Goal: Task Accomplishment & Management: Complete application form

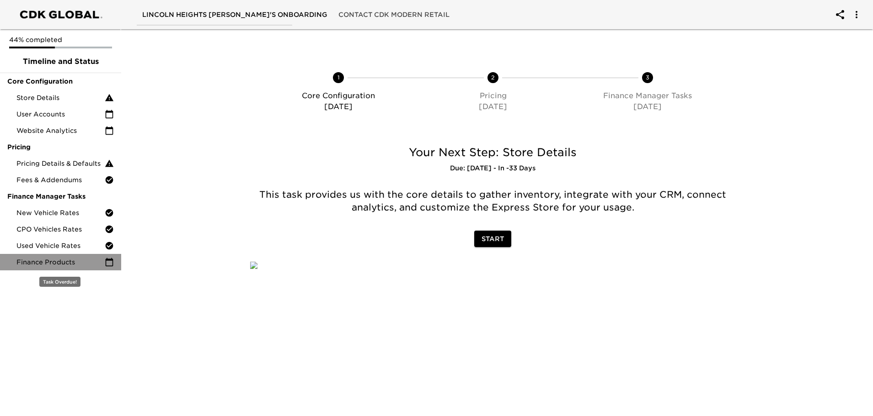
click at [107, 263] on icon at bounding box center [109, 262] width 9 height 9
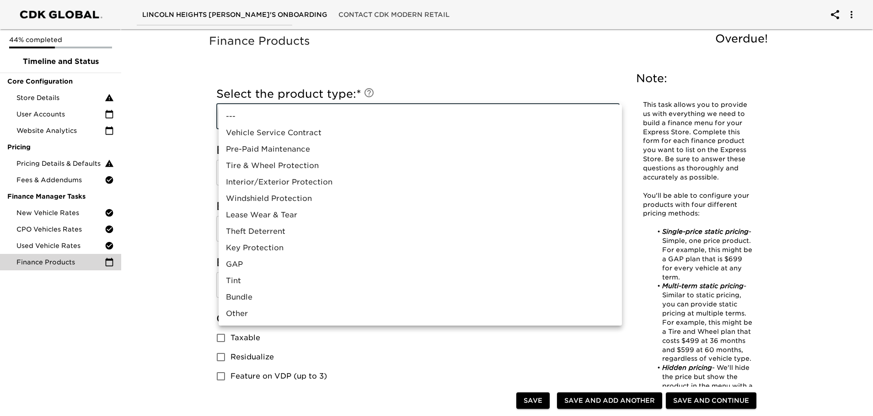
click at [185, 155] on div at bounding box center [439, 208] width 878 height 416
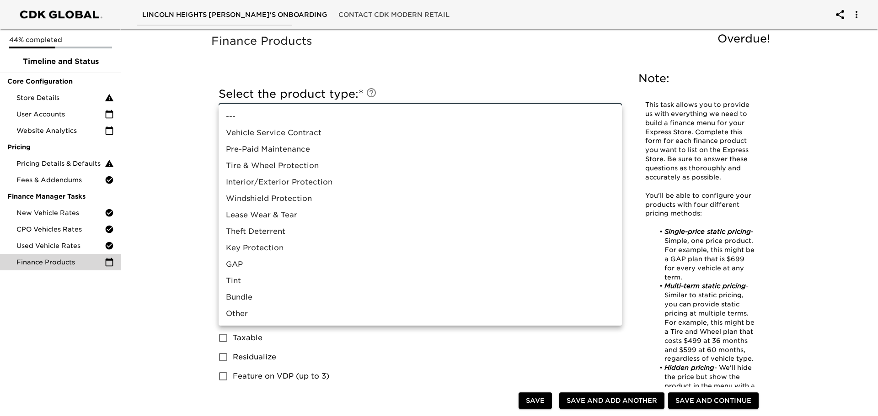
click at [317, 128] on li "Vehicle Service Contract" at bounding box center [420, 133] width 403 height 16
type input "Vehicle Service Contract"
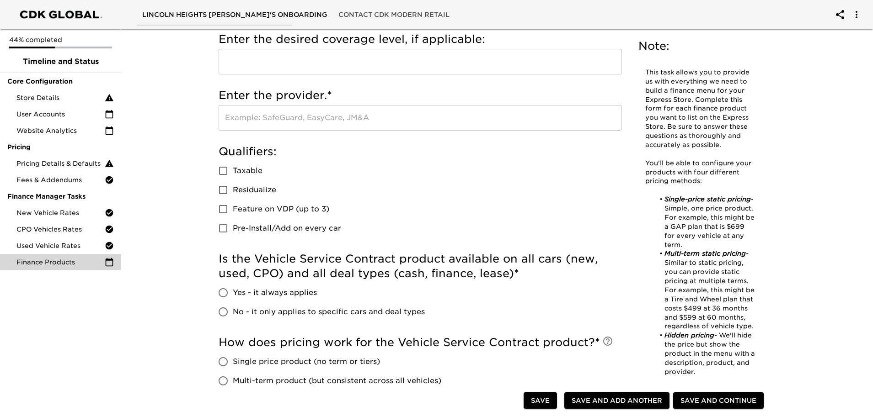
scroll to position [46, 0]
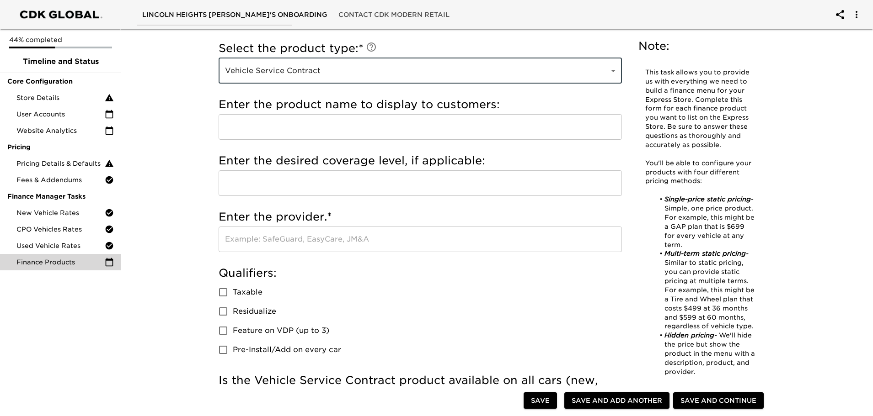
click at [353, 128] on input "text" at bounding box center [420, 127] width 403 height 26
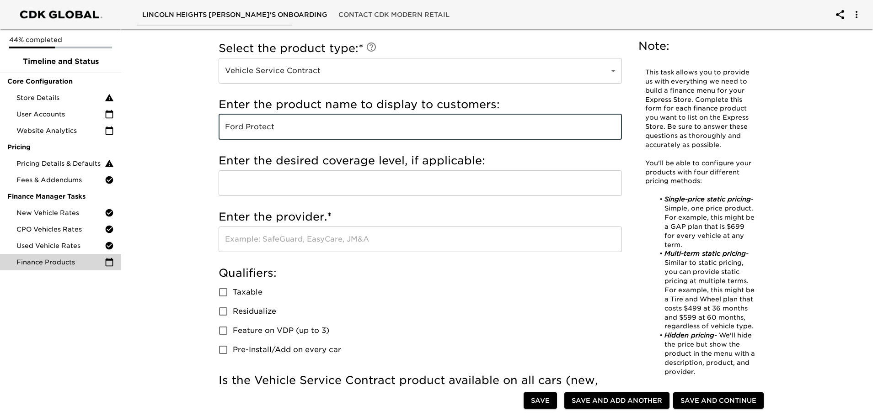
type input "Ford Protect"
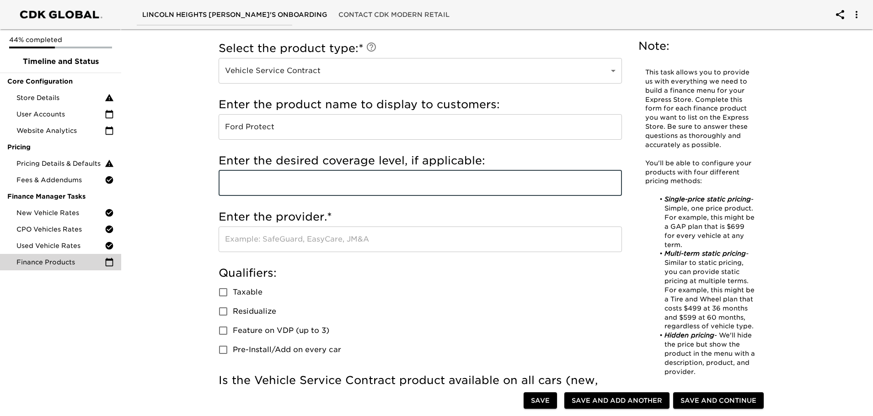
click at [360, 186] on input "text" at bounding box center [420, 184] width 403 height 26
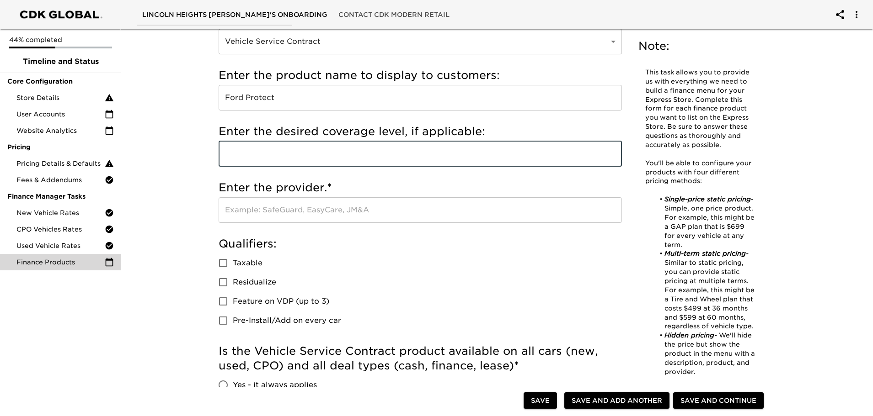
scroll to position [91, 0]
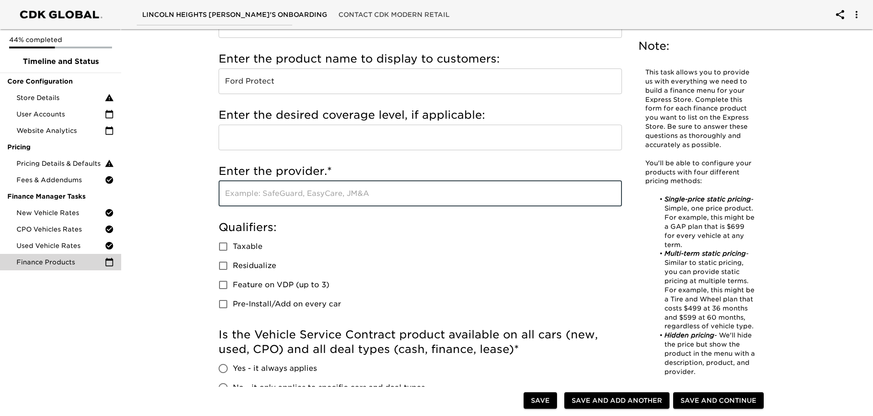
click at [330, 195] on input "text" at bounding box center [420, 194] width 403 height 26
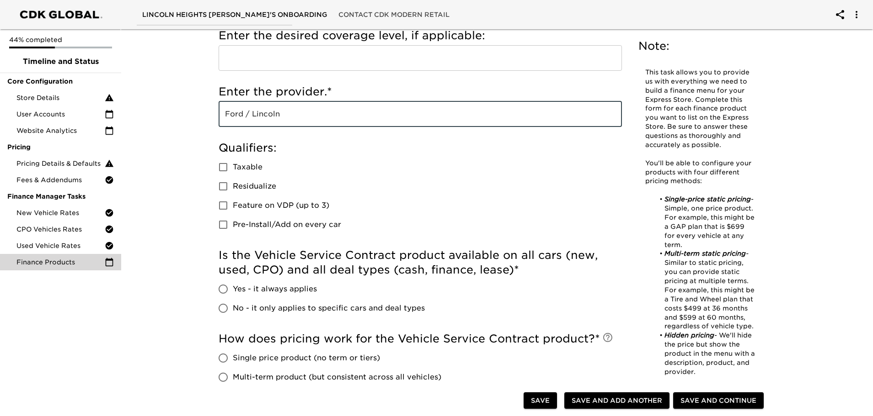
scroll to position [183, 0]
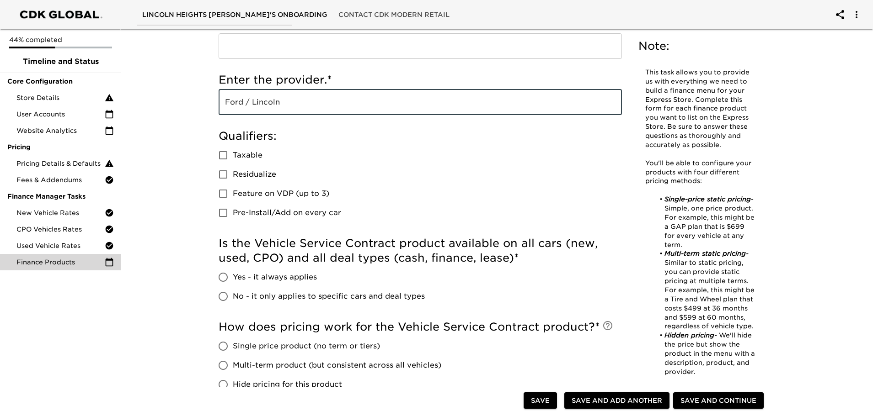
type input "Ford / Lincoln"
click at [224, 156] on input "Taxable" at bounding box center [222, 155] width 19 height 19
checkbox input "true"
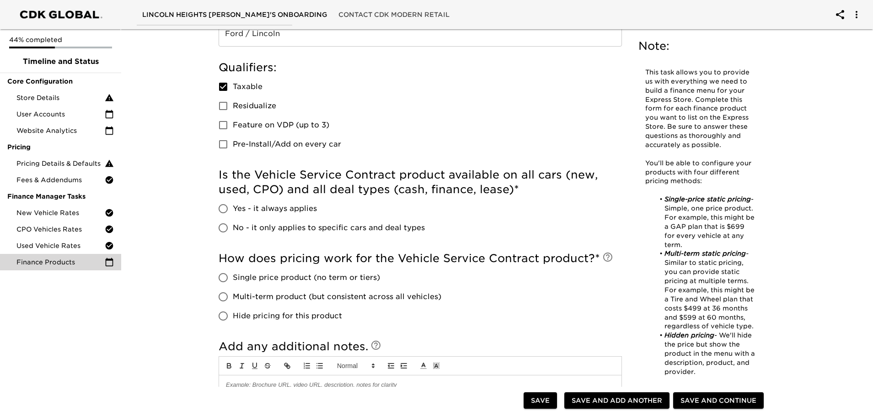
scroll to position [274, 0]
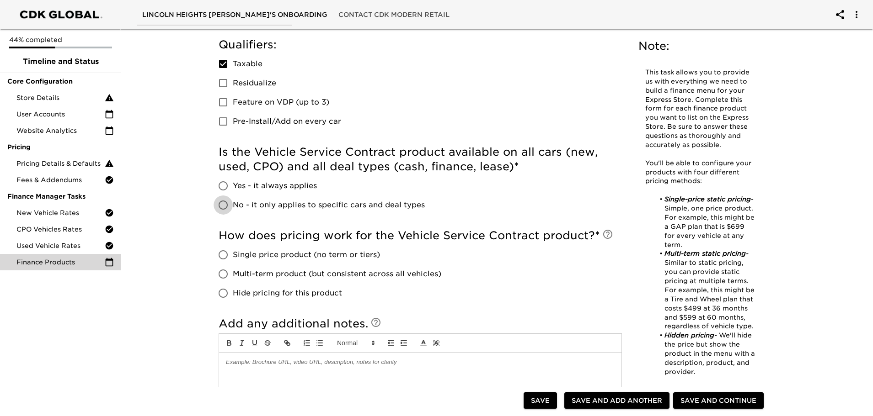
click at [224, 204] on input "No - it only applies to specific cars and deal types" at bounding box center [222, 205] width 19 height 19
radio input "true"
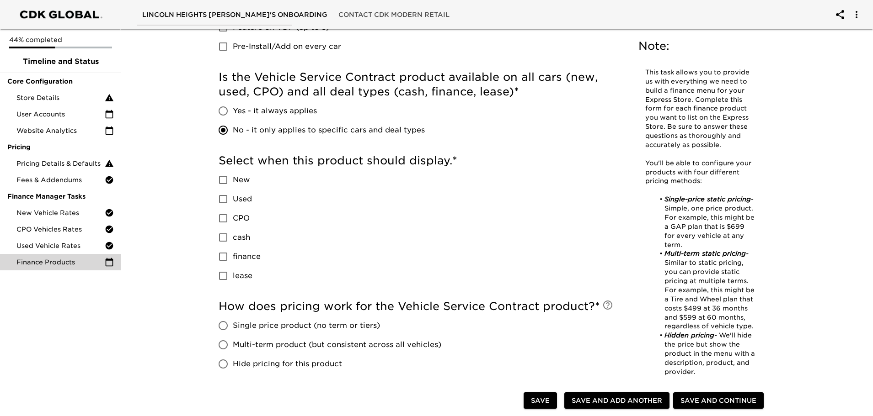
scroll to position [366, 0]
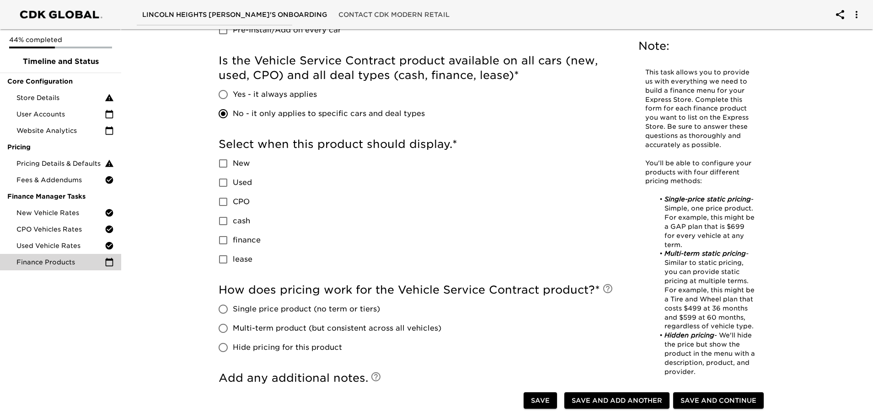
click at [222, 163] on input "New" at bounding box center [222, 163] width 19 height 19
checkbox input "true"
click at [228, 183] on input "Used" at bounding box center [222, 182] width 19 height 19
checkbox input "true"
click at [222, 215] on input "cash" at bounding box center [222, 221] width 19 height 19
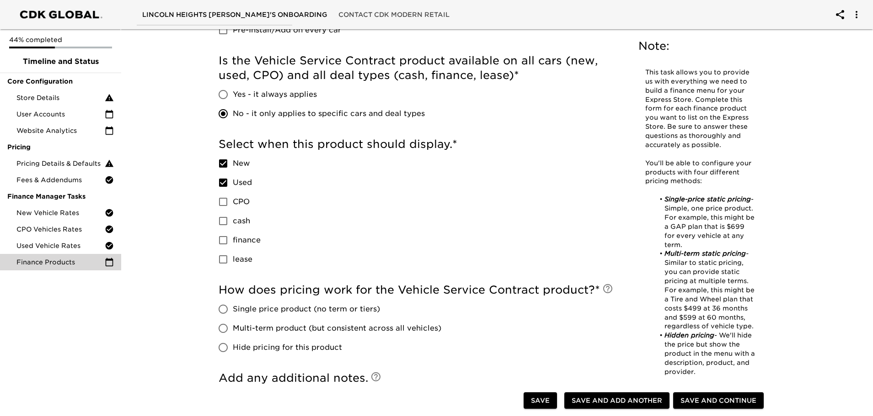
checkbox input "true"
click at [222, 245] on input "finance" at bounding box center [222, 240] width 19 height 19
checkbox input "true"
click at [223, 255] on input "lease" at bounding box center [222, 259] width 19 height 19
checkbox input "true"
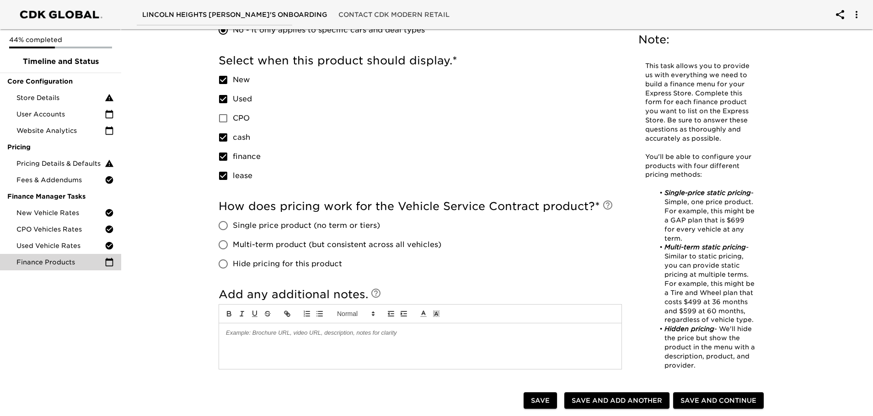
scroll to position [457, 0]
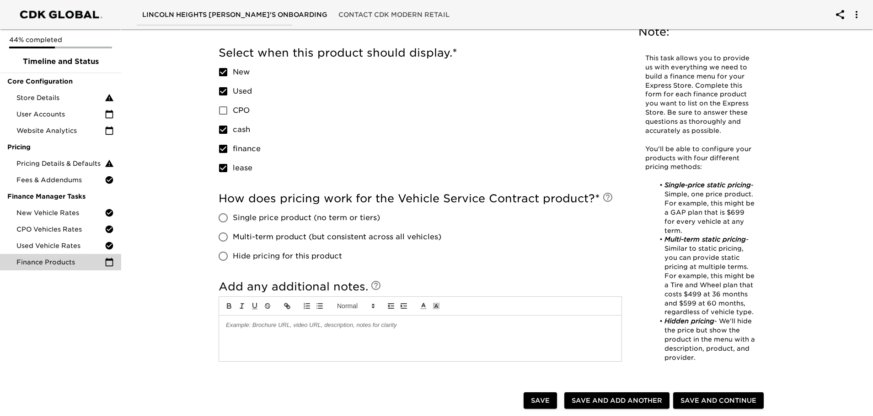
click at [227, 259] on input "Hide pricing for this product" at bounding box center [222, 256] width 19 height 19
radio input "true"
click at [623, 400] on span "Save and Add Another" at bounding box center [616, 400] width 91 height 11
checkbox input "false"
radio input "false"
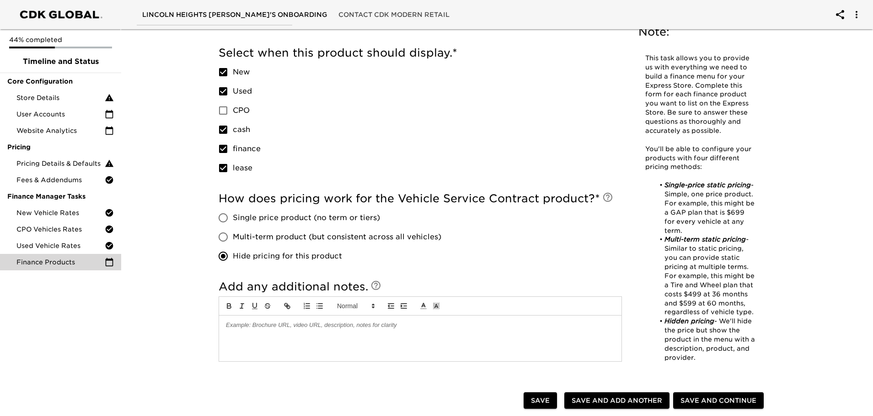
checkbox input "false"
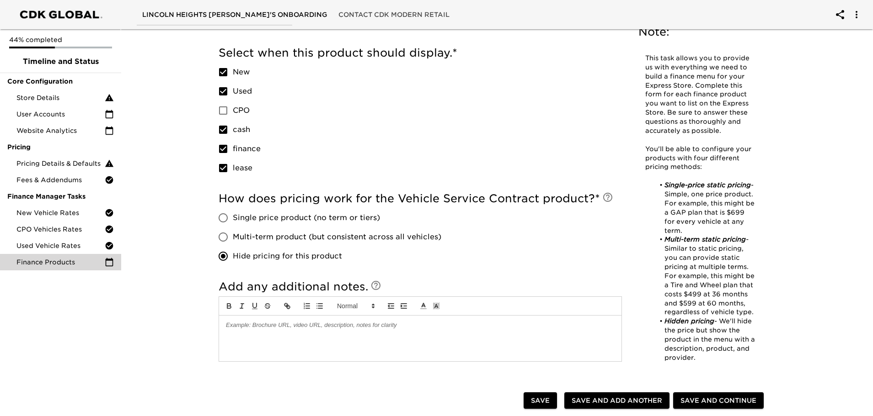
radio input "false"
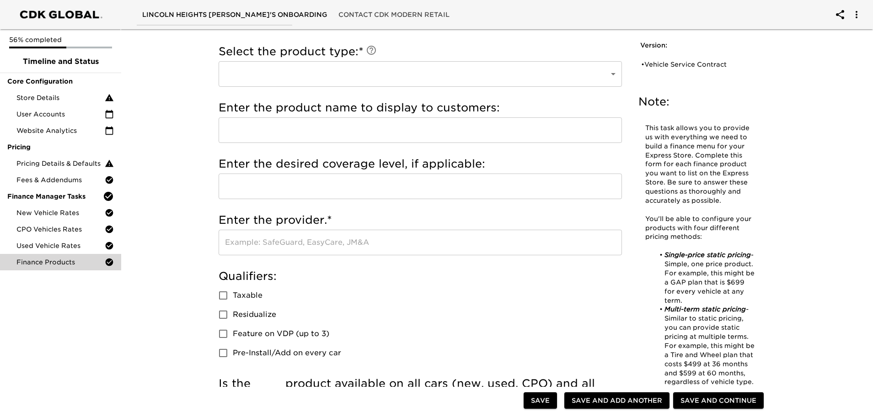
scroll to position [0, 0]
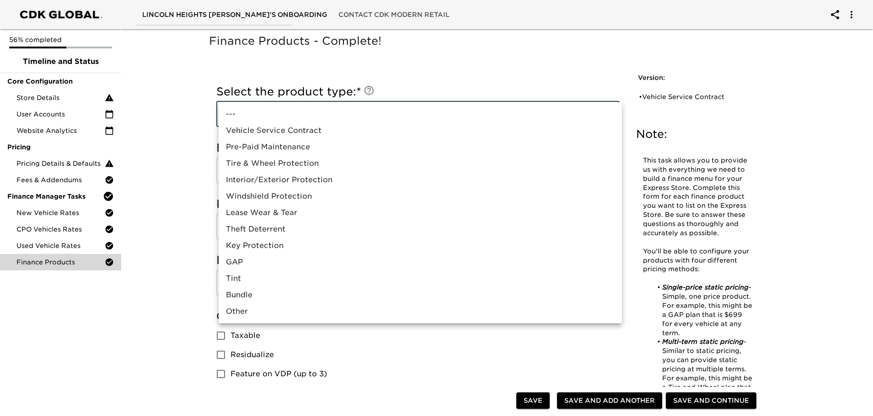
click at [303, 149] on li "Pre-Paid Maintenance" at bounding box center [420, 147] width 403 height 16
type input "Pre-Paid Maintenance"
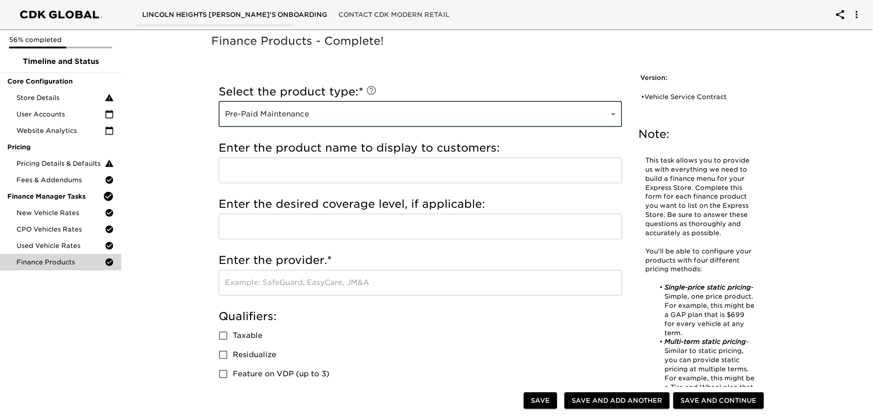
click at [295, 165] on input "text" at bounding box center [420, 171] width 403 height 26
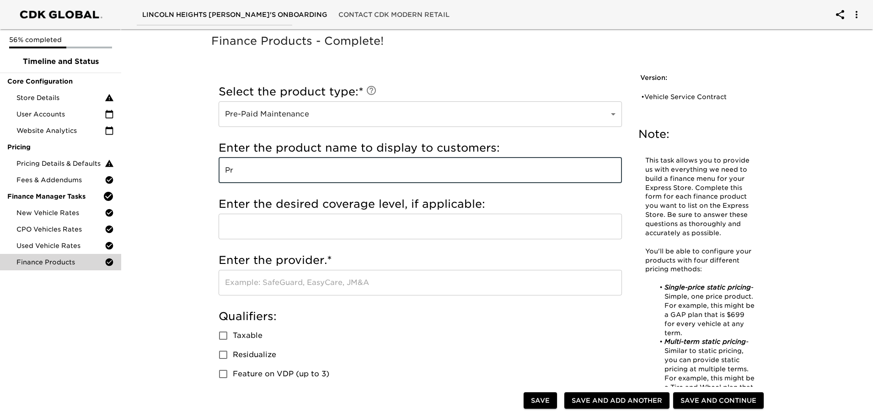
type input "P"
type input "Ford Protect (Maintenance)"
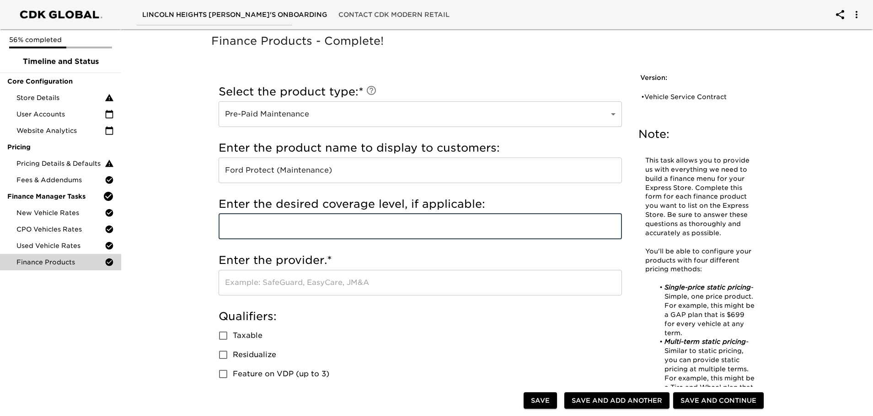
click at [274, 229] on input "text" at bounding box center [420, 227] width 403 height 26
click at [286, 284] on input "text" at bounding box center [420, 283] width 403 height 26
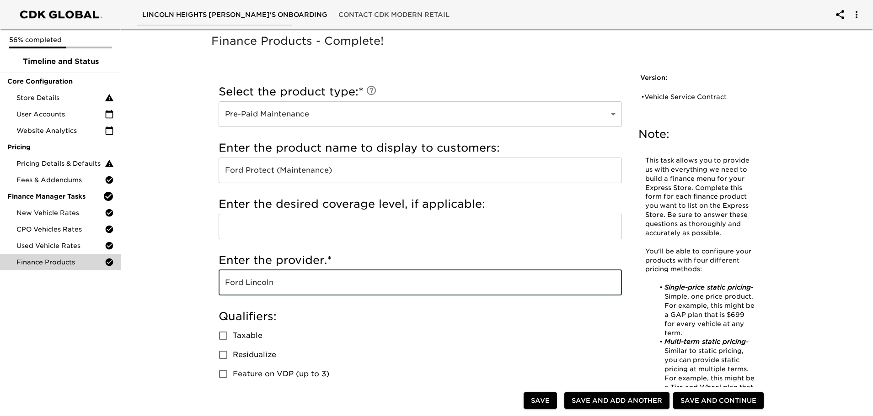
click at [244, 282] on input "Ford Lincoln" at bounding box center [420, 283] width 403 height 26
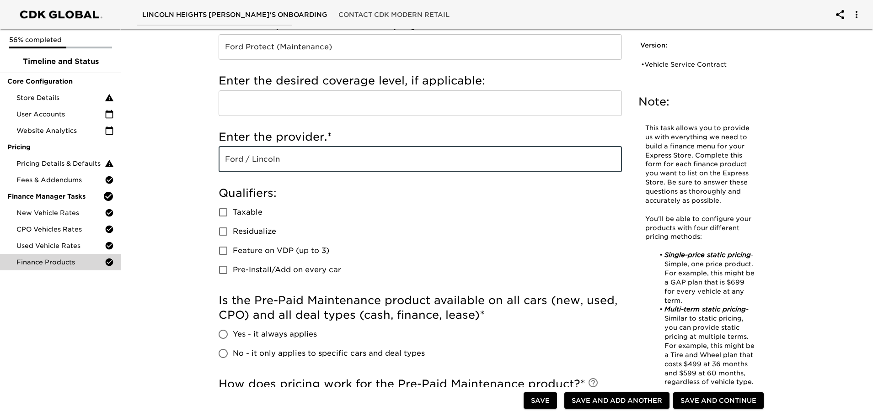
scroll to position [137, 0]
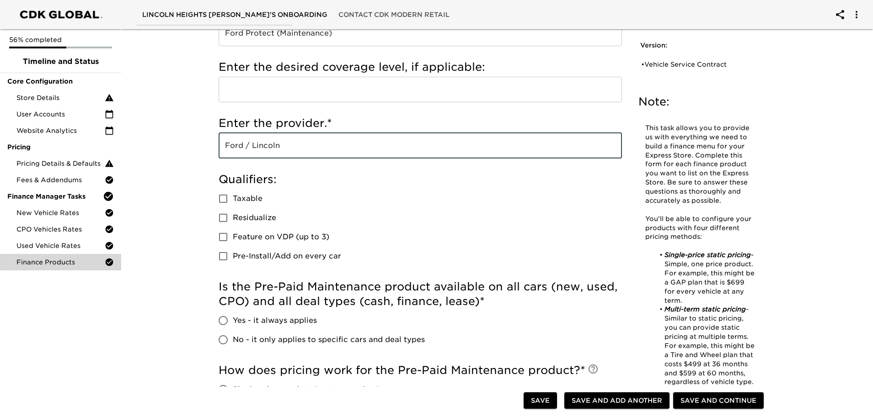
type input "Ford / Lincoln"
click at [238, 198] on span "Taxable" at bounding box center [248, 198] width 30 height 11
click at [233, 198] on input "Taxable" at bounding box center [222, 198] width 19 height 19
checkbox input "true"
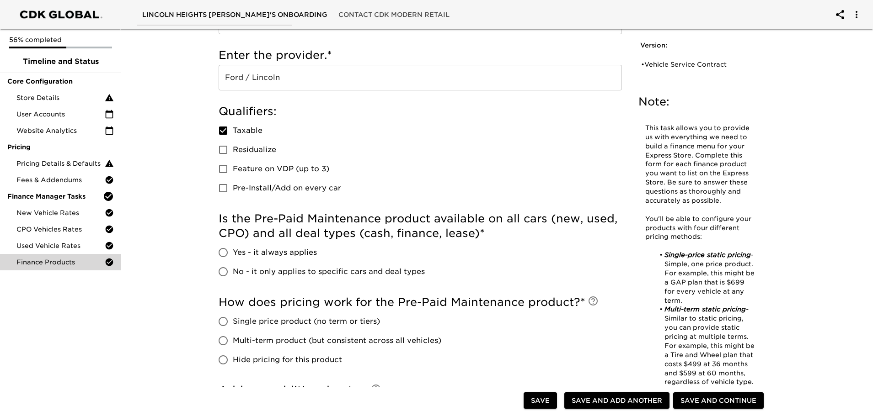
scroll to position [274, 0]
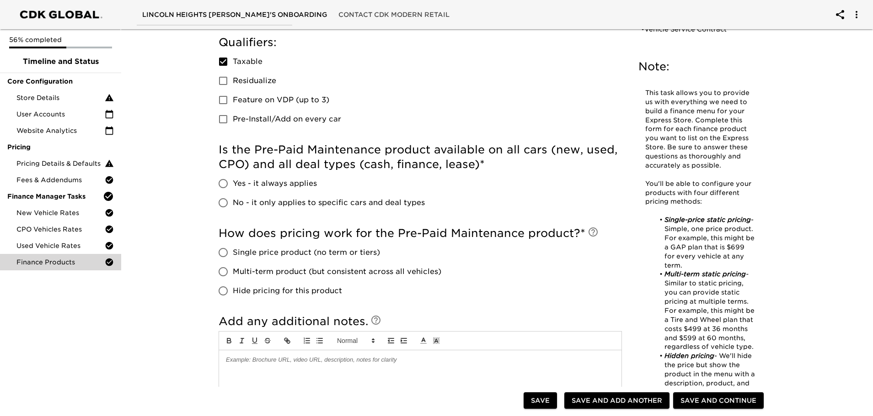
click at [224, 200] on input "No - it only applies to specific cars and deal types" at bounding box center [222, 202] width 19 height 19
radio input "true"
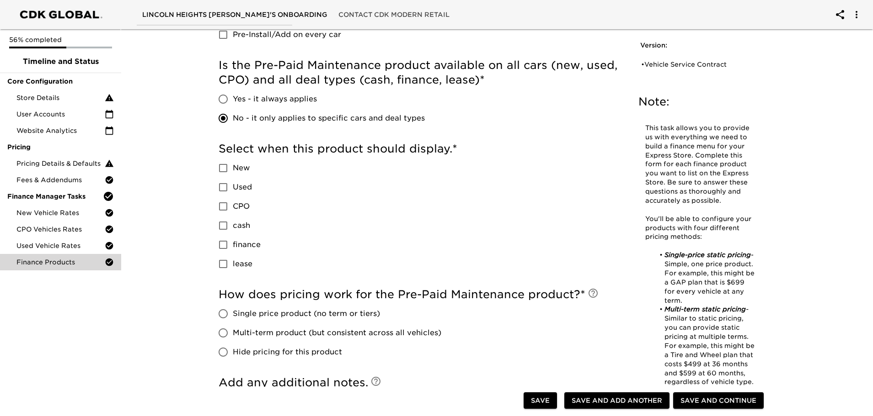
scroll to position [366, 0]
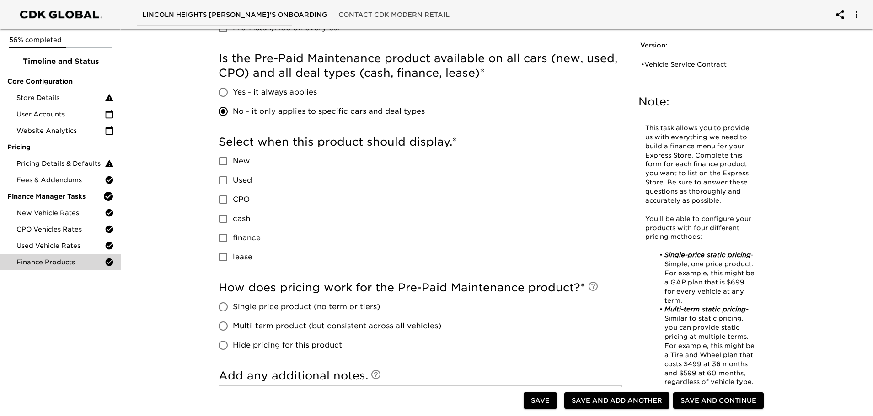
click at [226, 159] on input "New" at bounding box center [222, 161] width 19 height 19
checkbox input "true"
click at [225, 182] on input "Used" at bounding box center [222, 180] width 19 height 19
checkbox input "true"
click at [224, 222] on input "cash" at bounding box center [222, 218] width 19 height 19
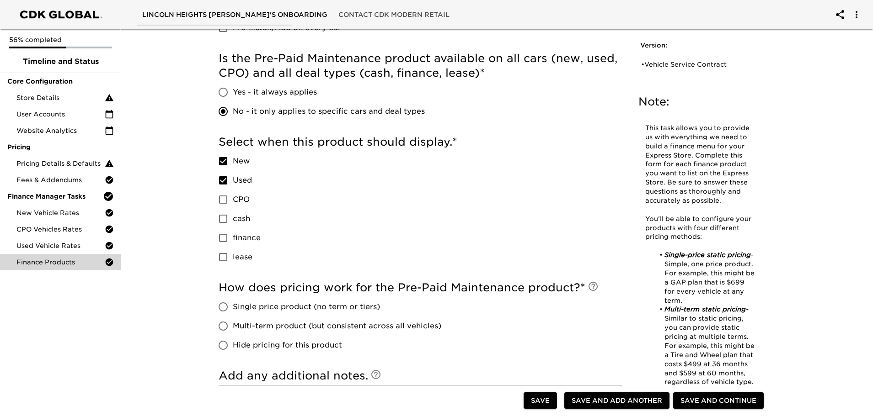
checkbox input "true"
click at [223, 243] on input "finance" at bounding box center [222, 238] width 19 height 19
checkbox input "true"
click at [224, 260] on input "lease" at bounding box center [222, 257] width 19 height 19
checkbox input "true"
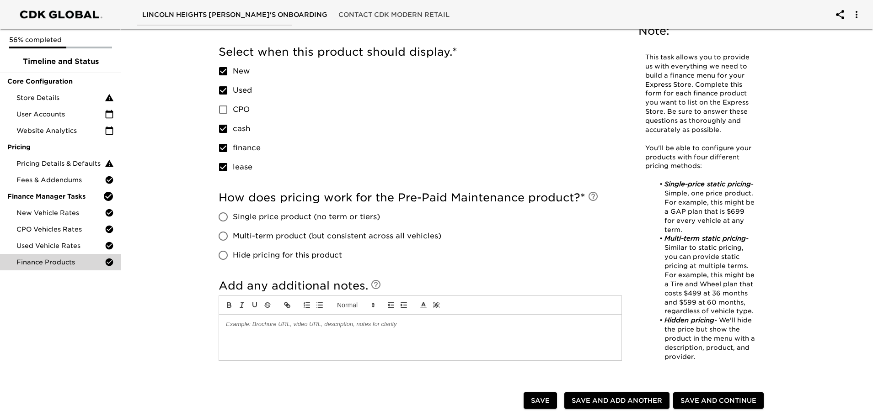
scroll to position [457, 0]
click at [226, 251] on input "Hide pricing for this product" at bounding box center [222, 254] width 19 height 19
radio input "true"
click at [223, 89] on input "Used" at bounding box center [222, 89] width 19 height 19
click at [224, 88] on input "Used" at bounding box center [222, 89] width 19 height 19
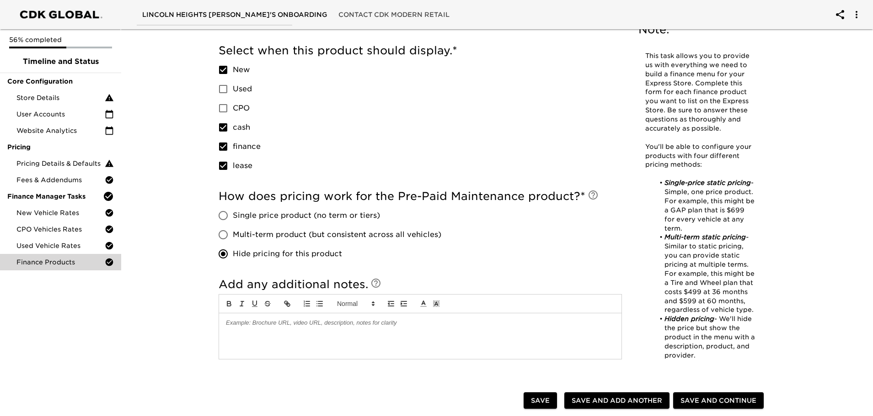
checkbox input "true"
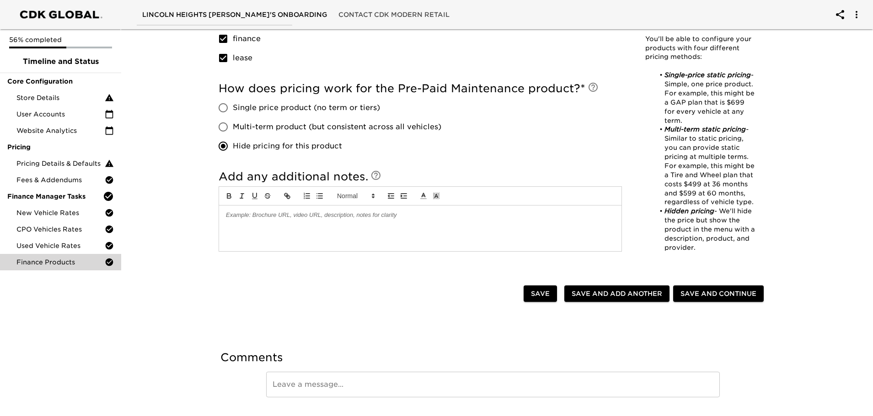
scroll to position [589, 0]
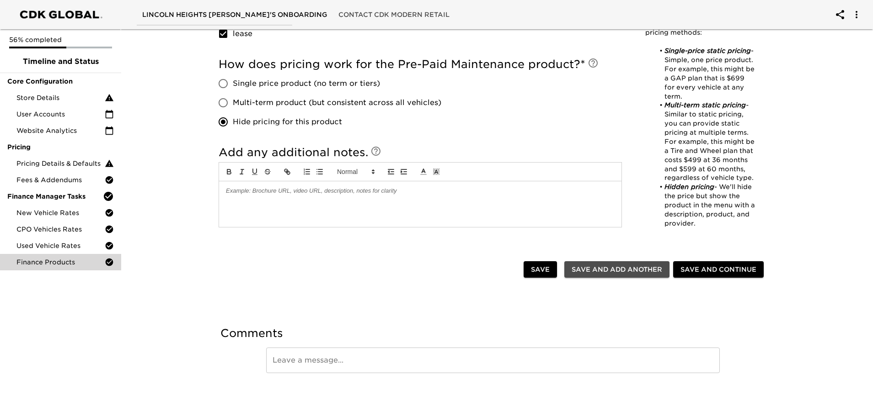
click at [611, 269] on span "Save and Add Another" at bounding box center [616, 269] width 91 height 11
checkbox input "true"
radio input "false"
checkbox input "true"
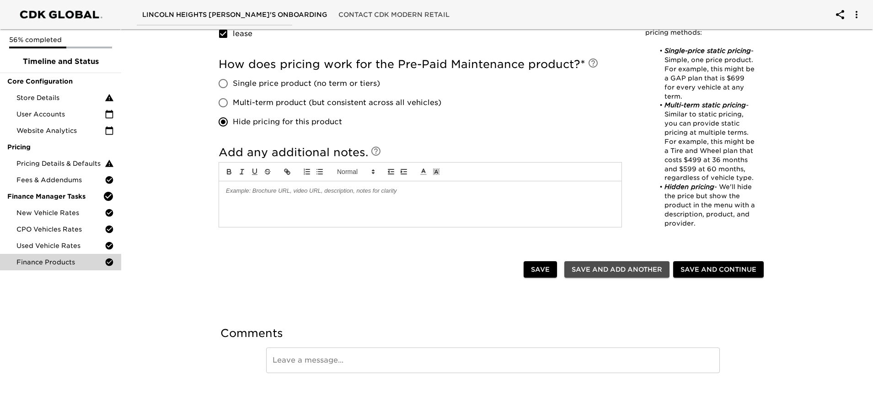
checkbox input "true"
radio input "false"
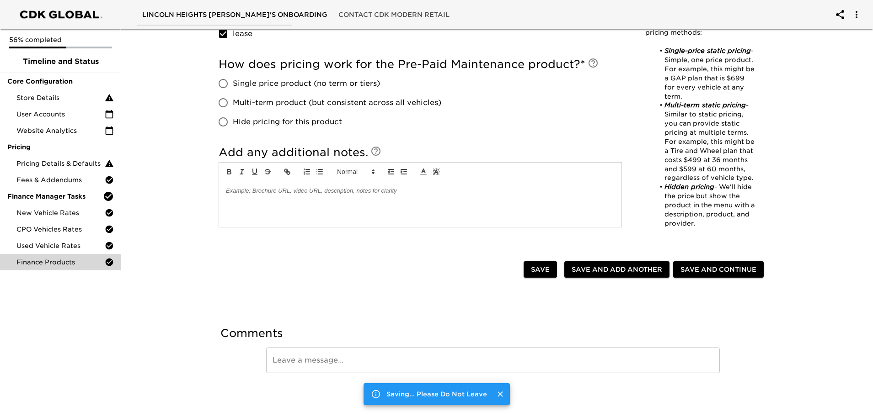
scroll to position [443, 0]
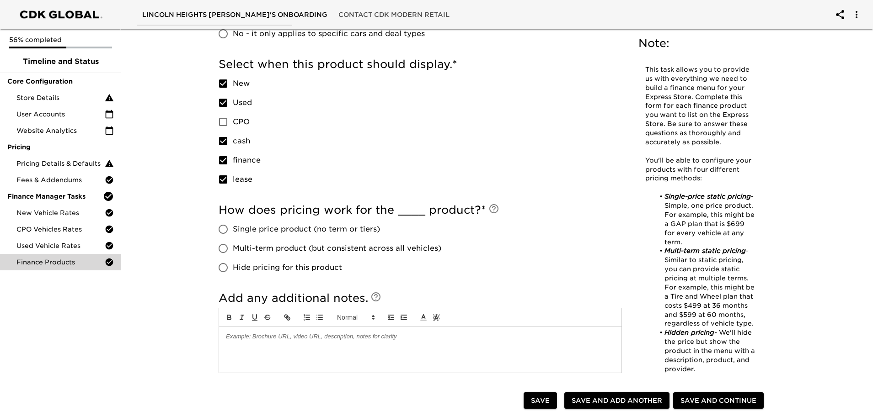
click at [602, 402] on span "Save and Add Another" at bounding box center [616, 400] width 91 height 11
checkbox input "true"
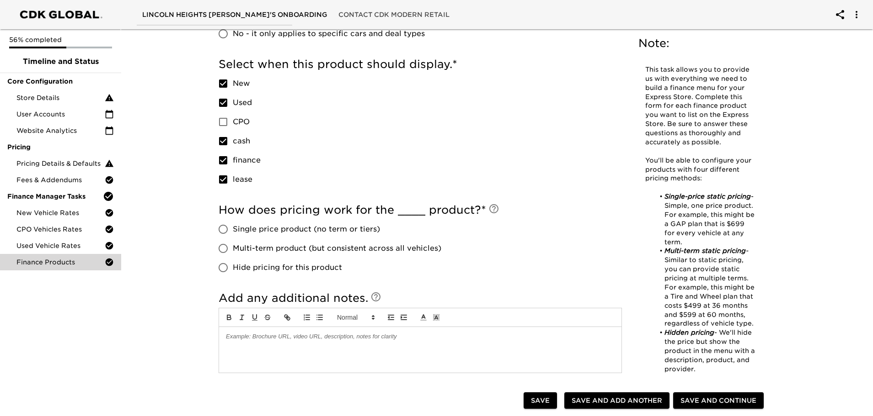
checkbox input "true"
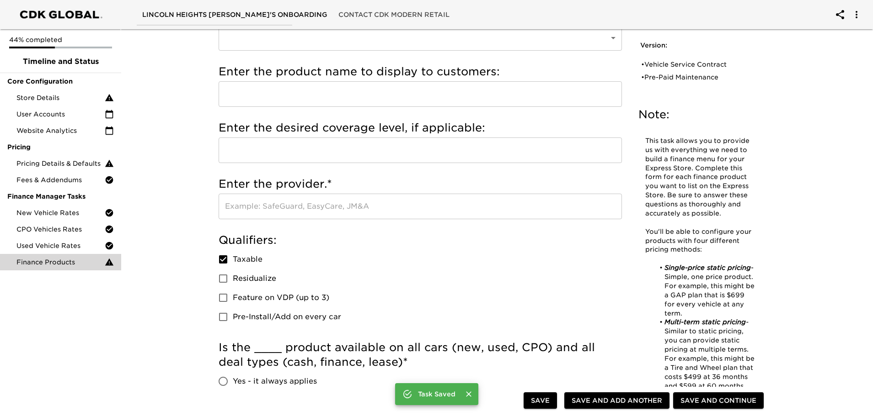
scroll to position [0, 0]
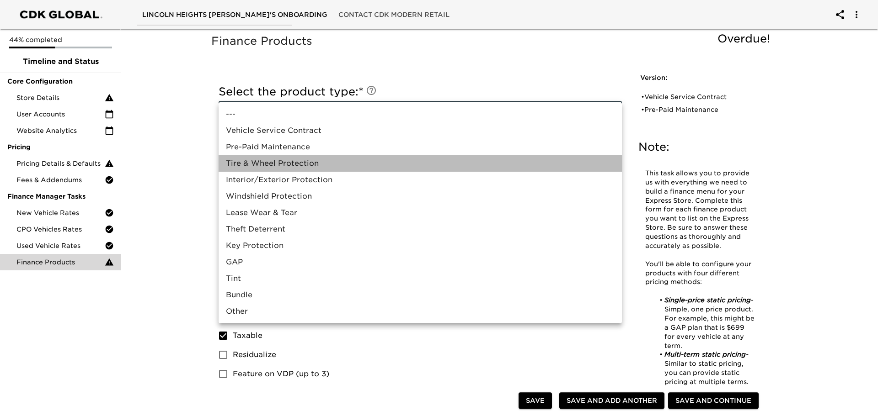
click at [299, 162] on li "Tire & Wheel Protection" at bounding box center [420, 163] width 403 height 16
type input "Tire & Wheel Protection"
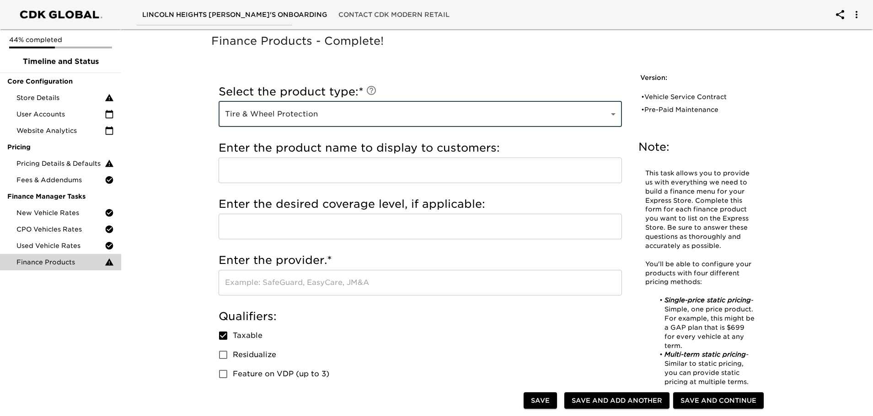
click at [265, 171] on input "text" at bounding box center [420, 171] width 403 height 26
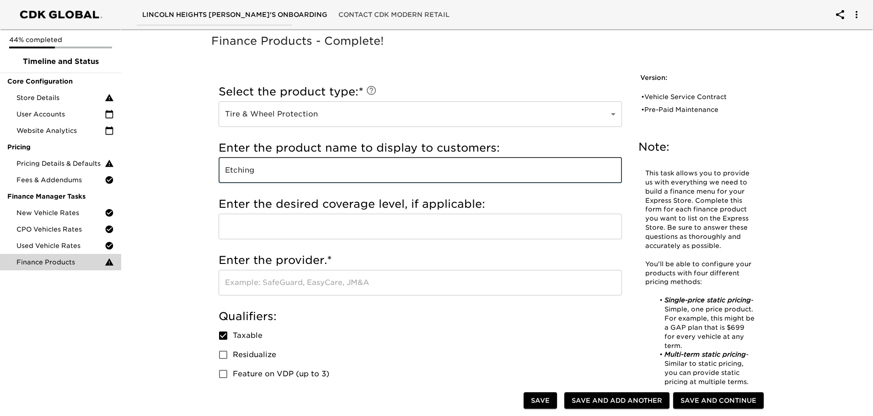
type input "Etching"
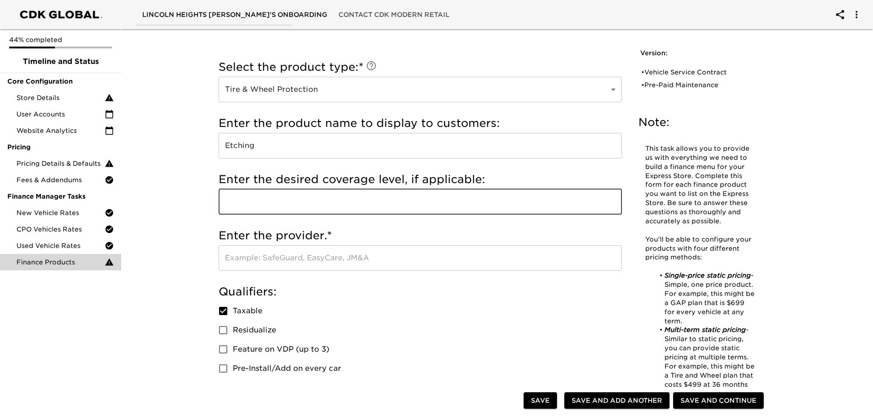
scroll to position [46, 0]
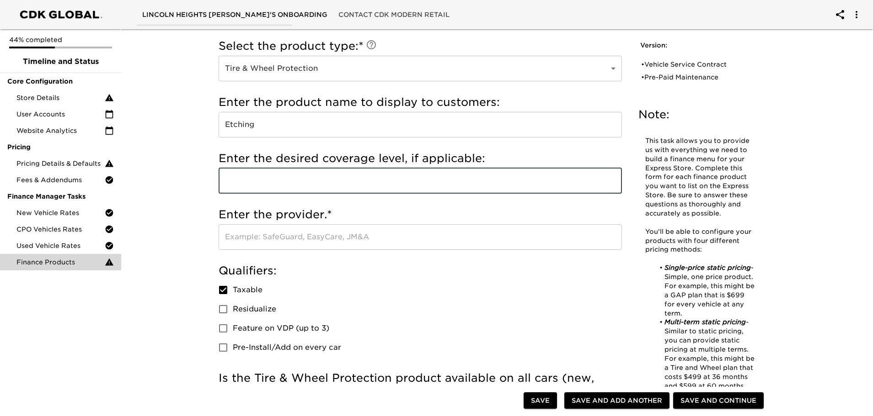
click at [284, 237] on input "text" at bounding box center [420, 237] width 403 height 26
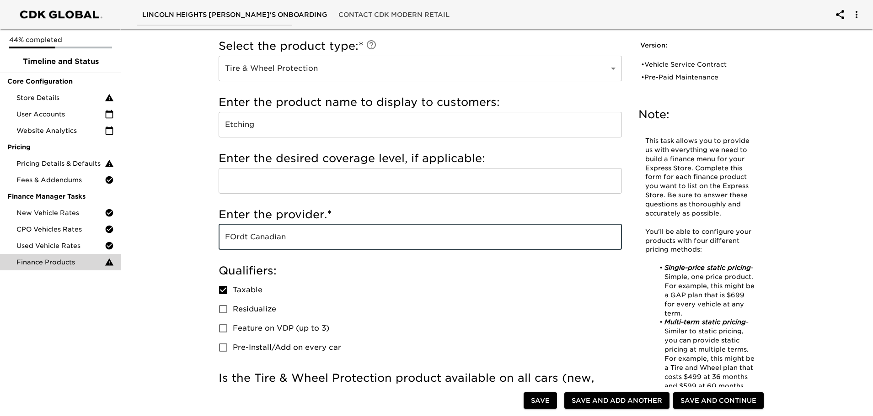
click at [241, 234] on input "FOrdt Canadian" at bounding box center [420, 237] width 403 height 26
click at [252, 237] on input "Firistdt [DEMOGRAPHIC_DATA]" at bounding box center [420, 237] width 403 height 26
click at [239, 236] on input "Firist [DEMOGRAPHIC_DATA]" at bounding box center [420, 237] width 403 height 26
click at [293, 231] on input "First Canadian" at bounding box center [420, 237] width 403 height 26
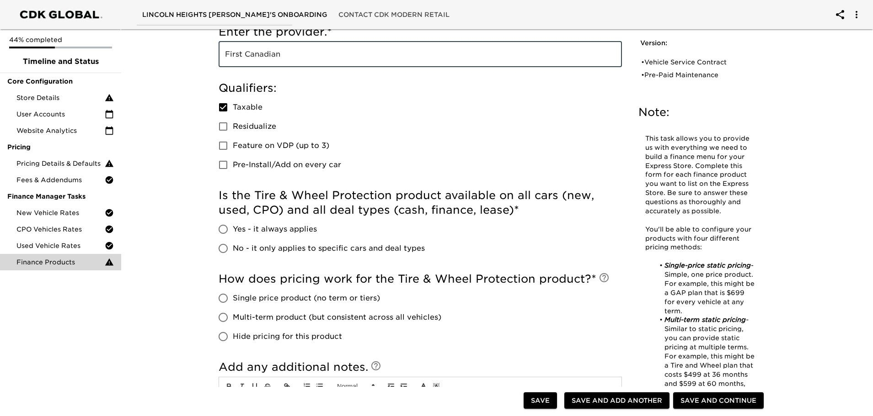
scroll to position [320, 0]
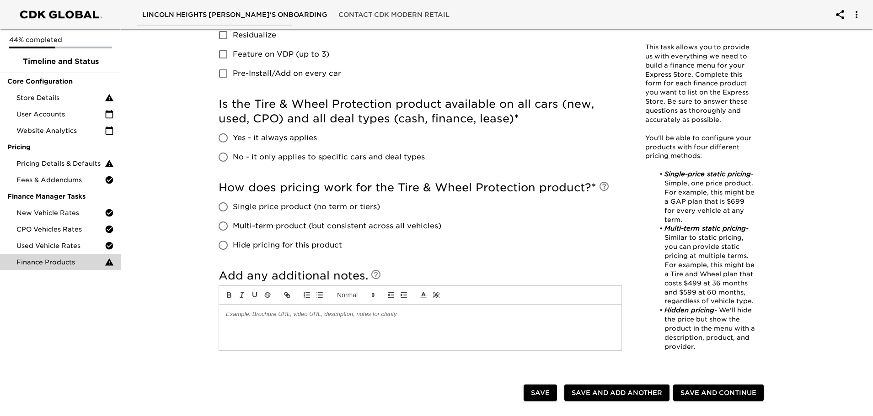
type input "First Canadian"
click at [227, 245] on input "Hide pricing for this product" at bounding box center [222, 245] width 19 height 19
radio input "true"
click at [224, 206] on input "Single price product (no term or tiers)" at bounding box center [222, 206] width 19 height 19
radio input "true"
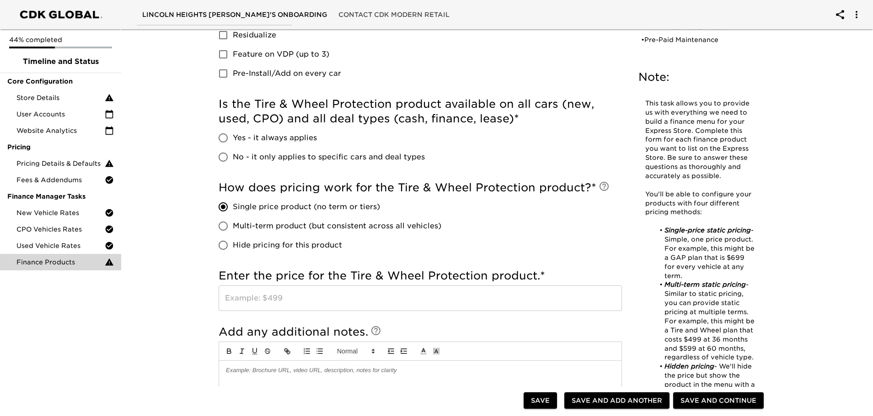
click at [247, 296] on input "text" at bounding box center [420, 299] width 403 height 26
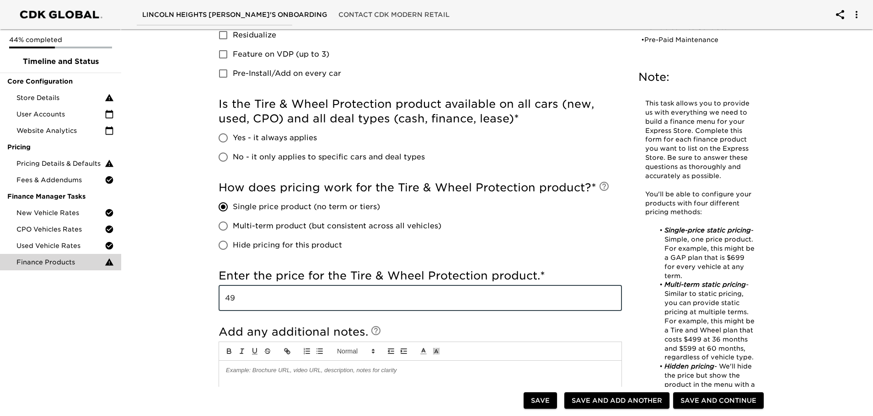
type input "4"
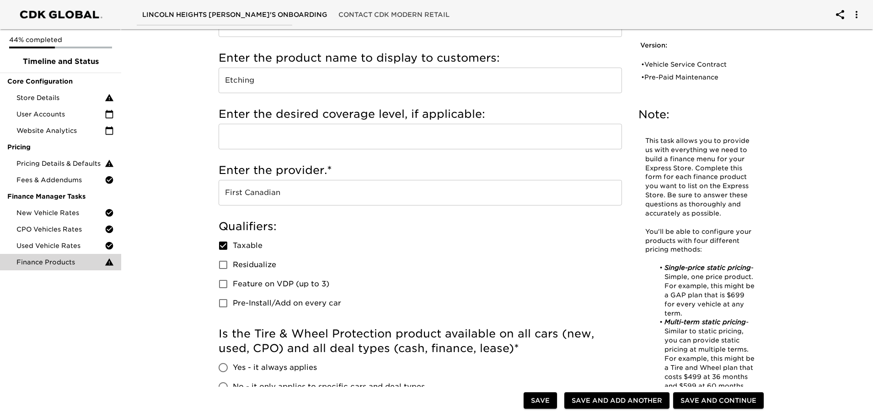
scroll to position [46, 0]
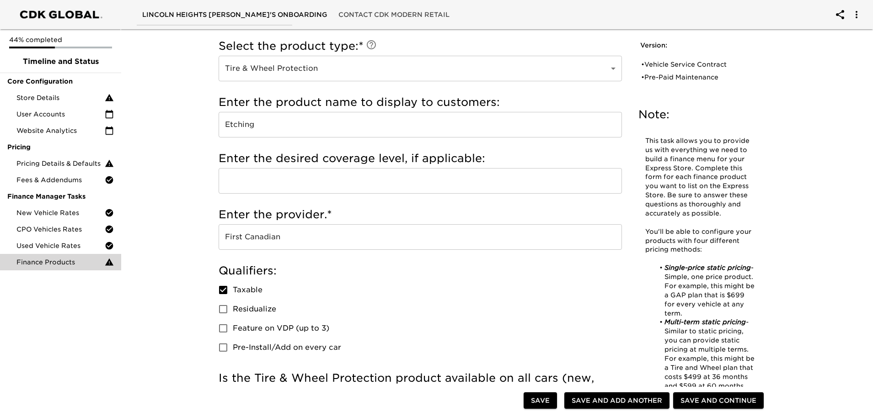
click at [267, 125] on input "Etching" at bounding box center [420, 125] width 403 height 26
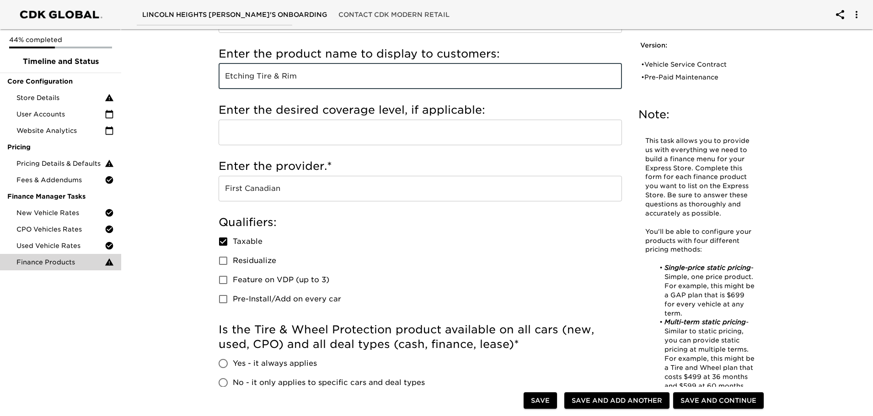
scroll to position [91, 0]
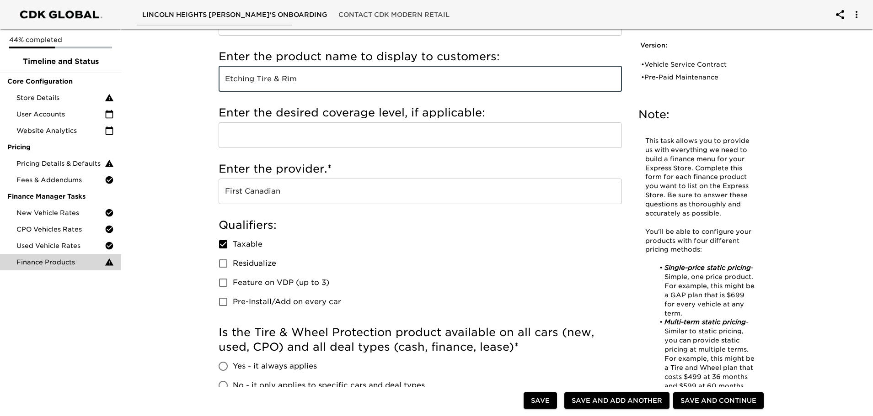
click at [257, 80] on input "Etching Tire & Rim" at bounding box center [420, 79] width 403 height 26
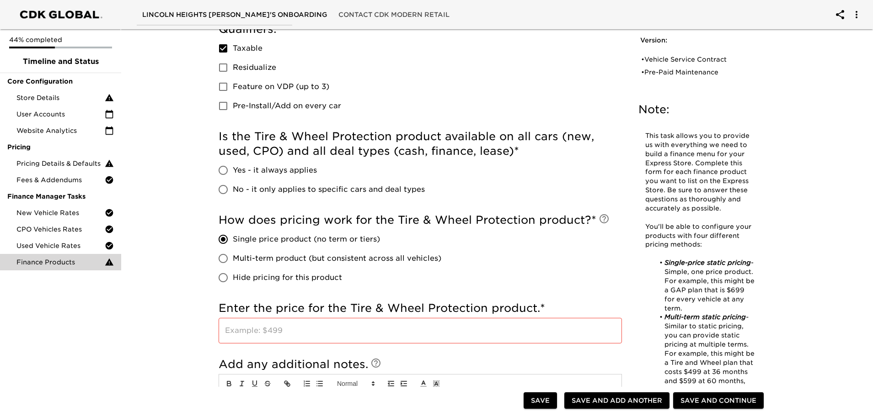
scroll to position [366, 0]
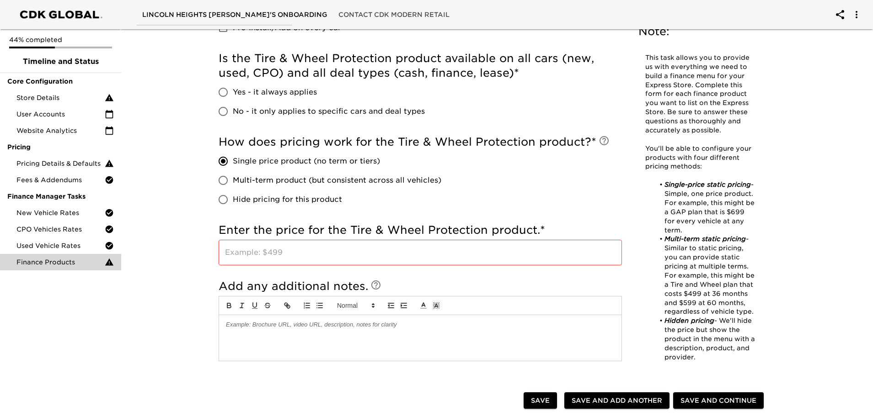
type input "Etching / Tire & Rim"
click at [261, 256] on input "text" at bounding box center [420, 253] width 403 height 26
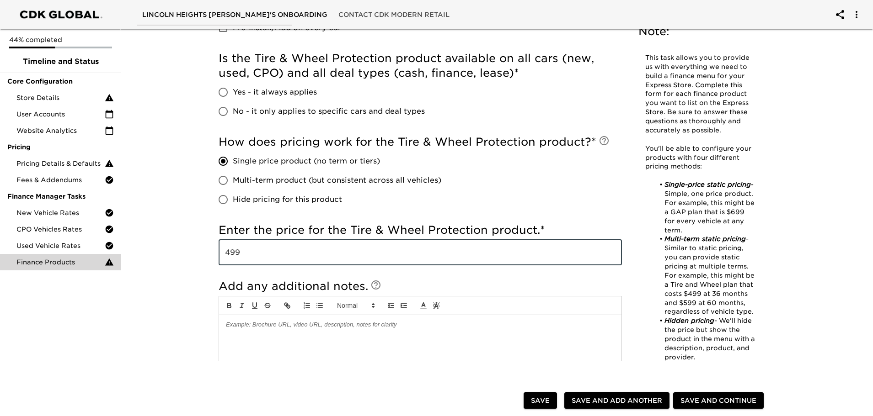
type input "499"
click at [411, 205] on label "Hide pricing for this product" at bounding box center [327, 199] width 228 height 19
click at [233, 205] on input "Hide pricing for this product" at bounding box center [222, 199] width 19 height 19
radio input "true"
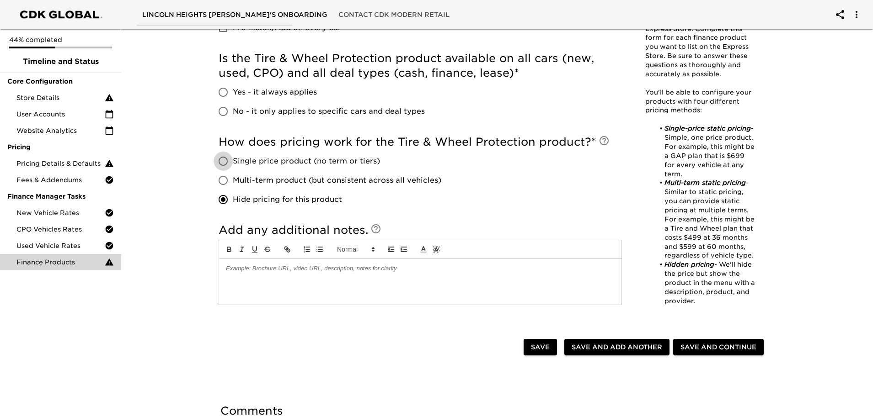
click at [222, 164] on input "Single price product (no term or tiers)" at bounding box center [222, 161] width 19 height 19
radio input "true"
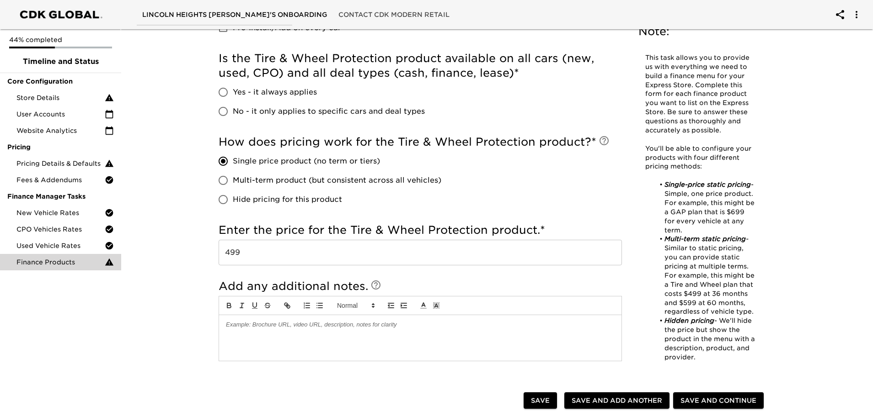
click at [148, 293] on div "Finance Products - Complete! Note: This task allows you to provide us with ever…" at bounding box center [492, 133] width 755 height 947
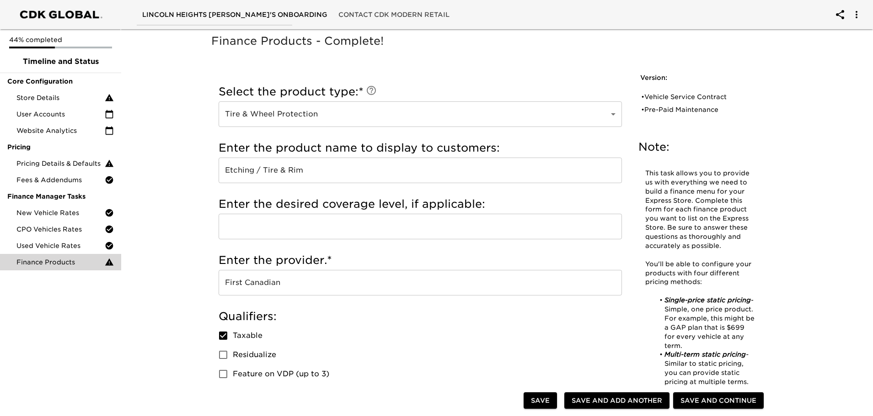
scroll to position [229, 0]
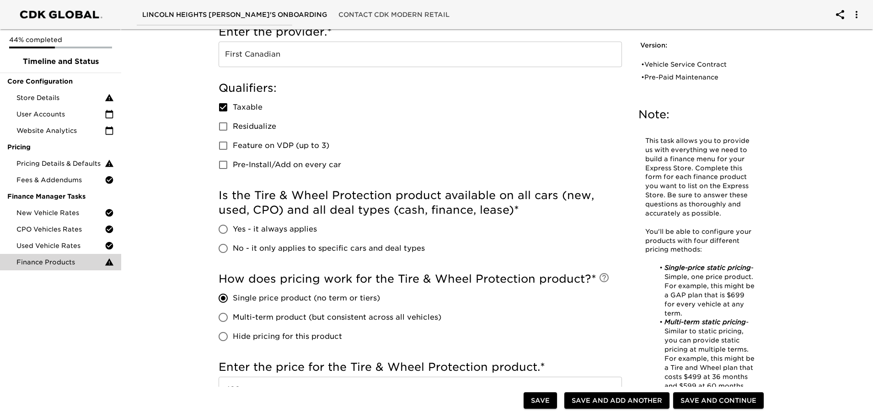
click at [598, 404] on span "Save and Add Another" at bounding box center [616, 400] width 91 height 11
checkbox input "true"
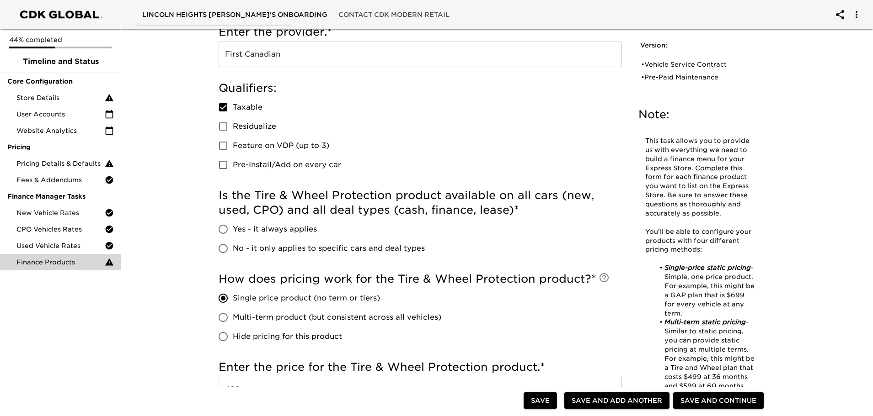
checkbox input "true"
radio input "false"
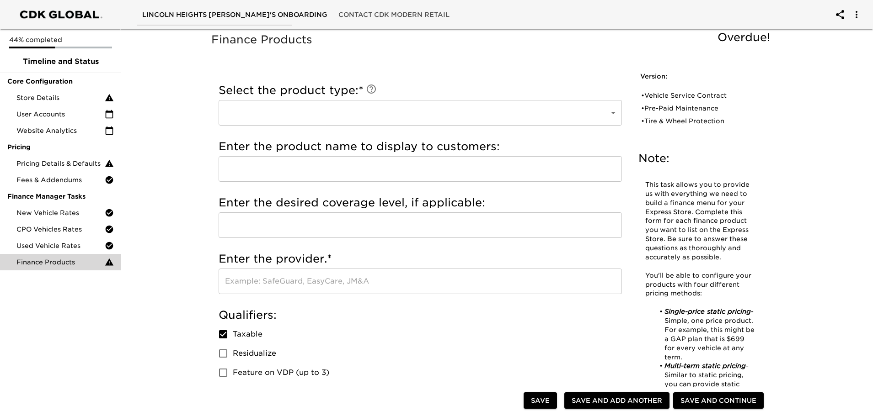
scroll to position [0, 0]
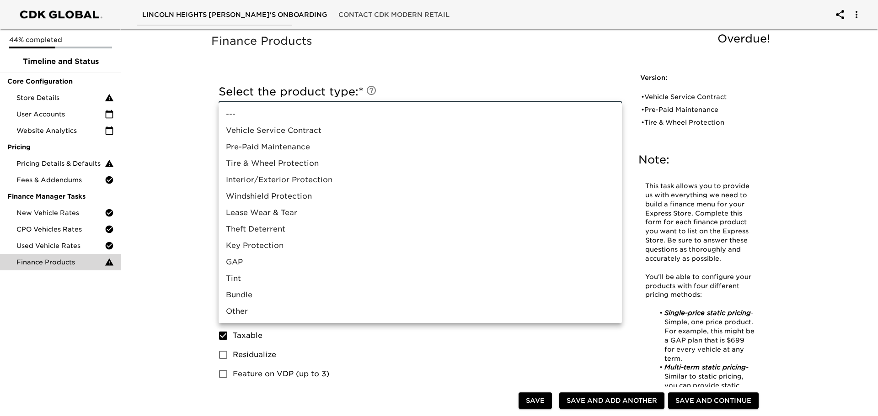
click at [299, 213] on li "Lease Wear & Tear" at bounding box center [420, 213] width 403 height 16
type input "Lease Wear & Tear"
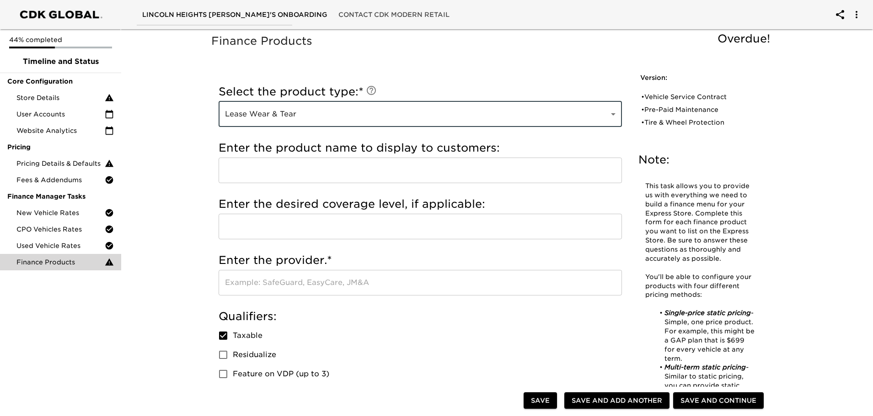
click at [291, 173] on input "text" at bounding box center [420, 171] width 403 height 26
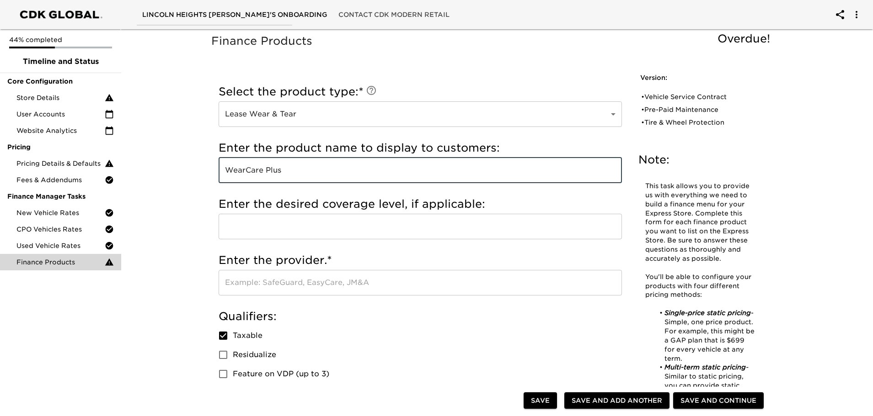
type input "WearCare Plus"
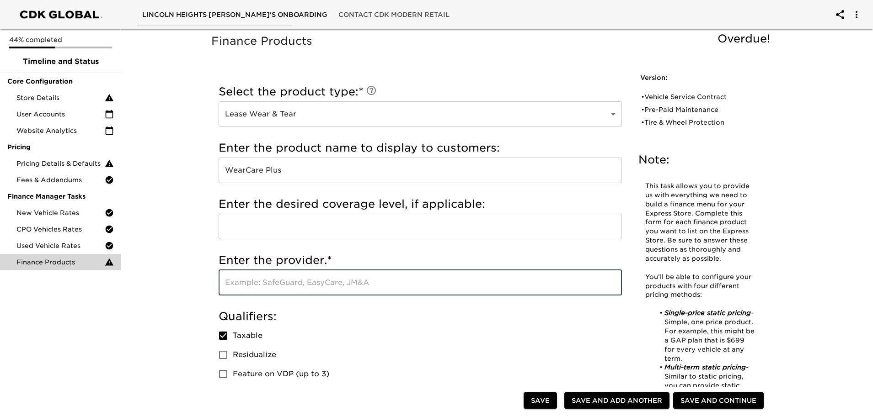
click at [269, 283] on input "text" at bounding box center [420, 283] width 403 height 26
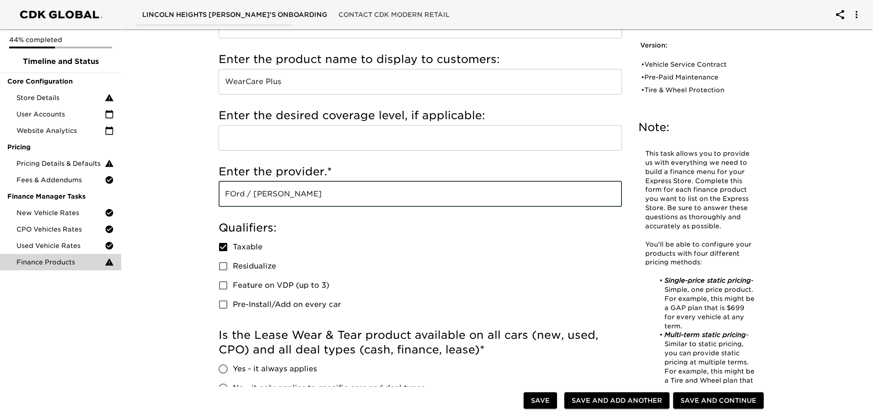
scroll to position [91, 0]
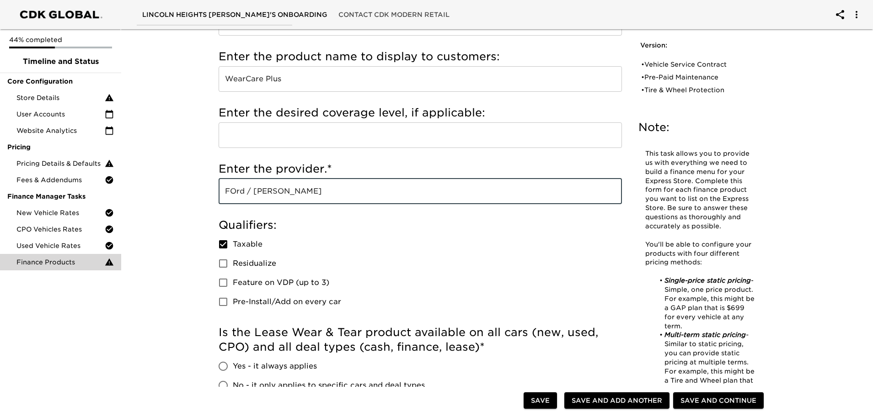
click at [237, 192] on input "FOrd / [PERSON_NAME]" at bounding box center [420, 192] width 403 height 26
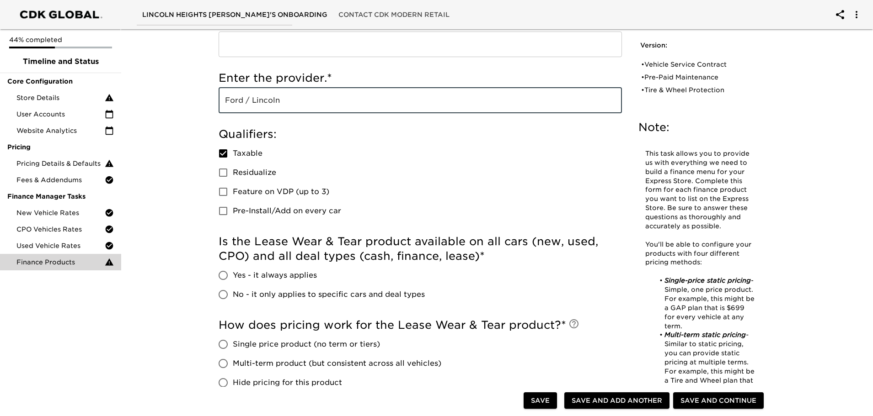
scroll to position [183, 0]
type input "Ford / Lincoln"
click at [242, 294] on span "No - it only applies to specific cars and deal types" at bounding box center [329, 294] width 192 height 11
click at [233, 294] on input "No - it only applies to specific cars and deal types" at bounding box center [222, 294] width 19 height 19
radio input "true"
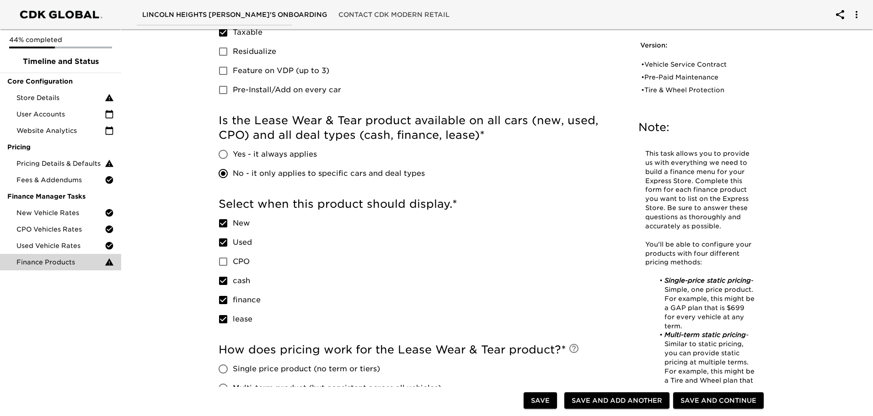
scroll to position [320, 0]
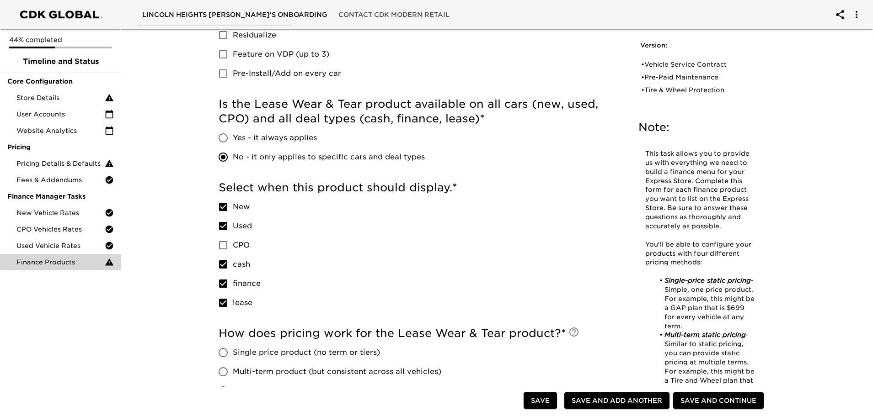
click at [241, 224] on span "Used" at bounding box center [242, 226] width 19 height 11
click at [233, 224] on input "Used" at bounding box center [222, 226] width 19 height 19
checkbox input "false"
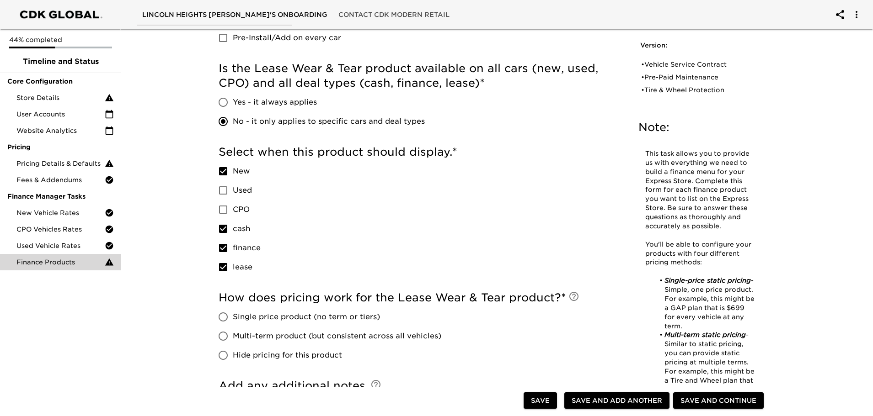
scroll to position [411, 0]
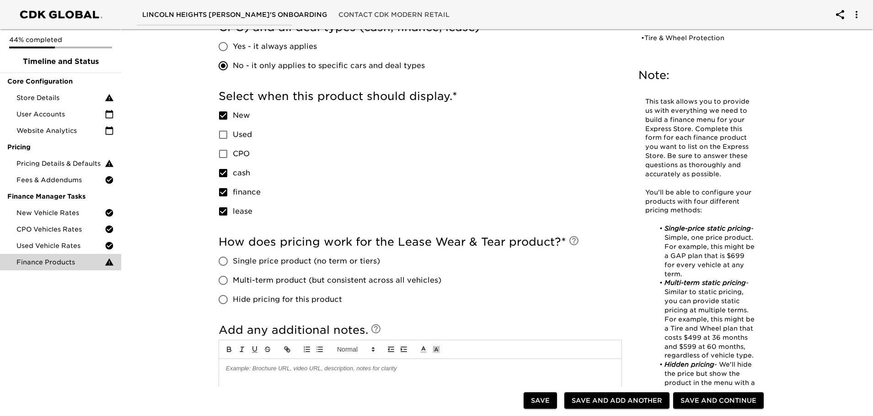
click at [214, 189] on input "finance" at bounding box center [222, 192] width 19 height 19
checkbox input "false"
click at [224, 171] on input "cash" at bounding box center [222, 173] width 19 height 19
checkbox input "false"
click at [219, 112] on input "New" at bounding box center [222, 115] width 19 height 19
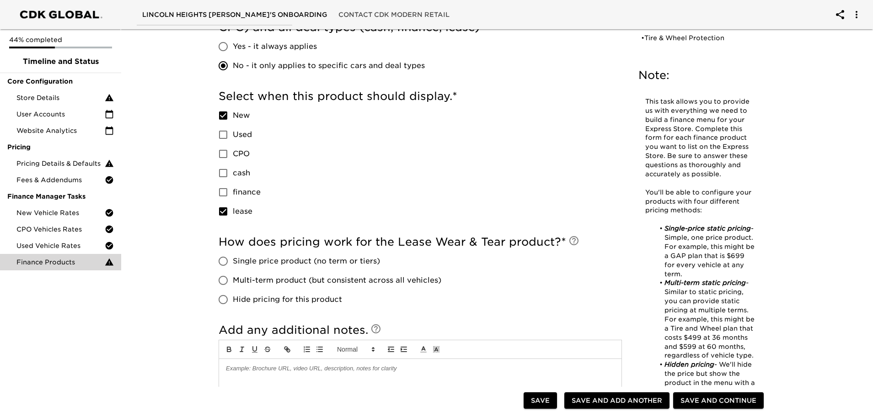
checkbox input "false"
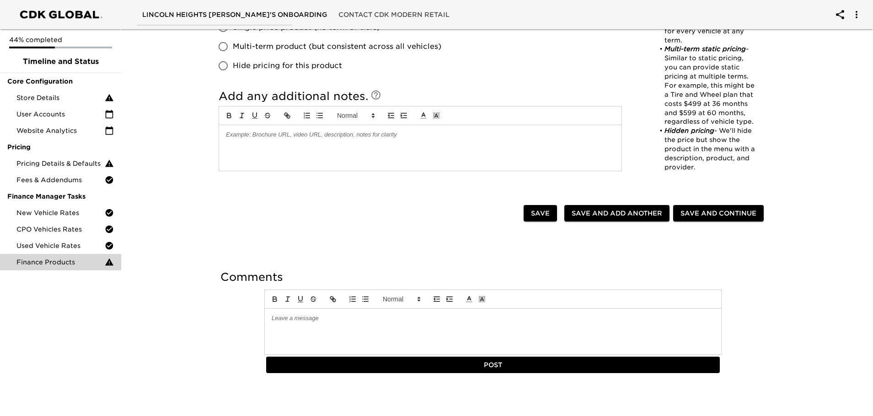
scroll to position [508, 0]
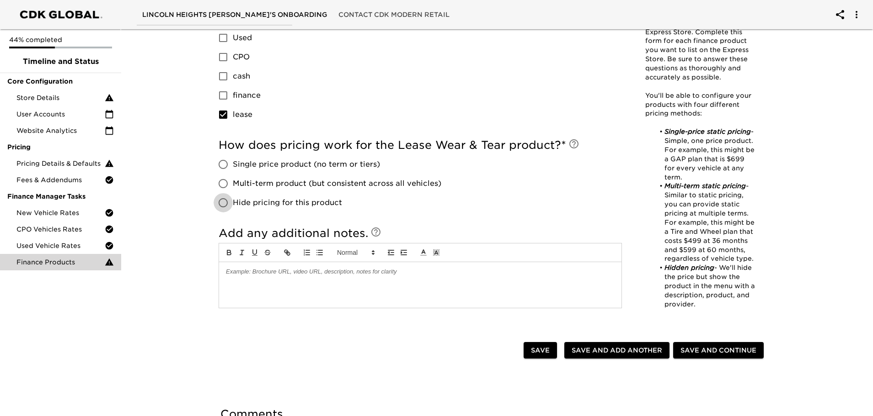
click at [228, 207] on input "Hide pricing for this product" at bounding box center [222, 202] width 19 height 19
radio input "true"
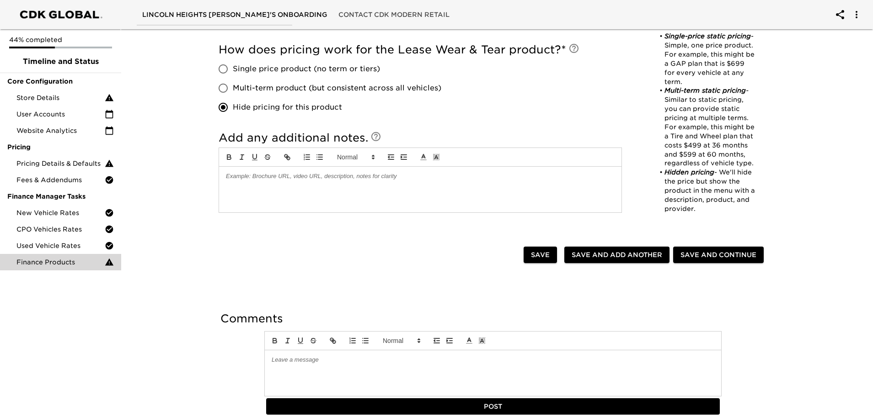
scroll to position [554, 0]
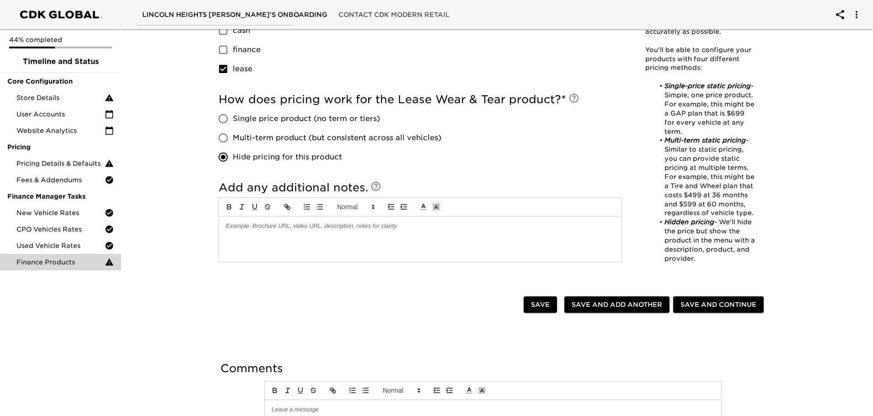
click at [616, 306] on span "Save and Add Another" at bounding box center [616, 304] width 91 height 11
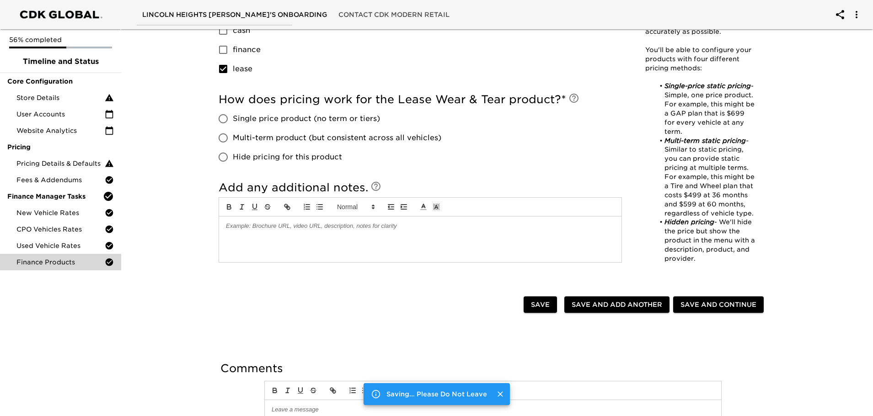
checkbox input "true"
radio input "false"
checkbox input "true"
radio input "false"
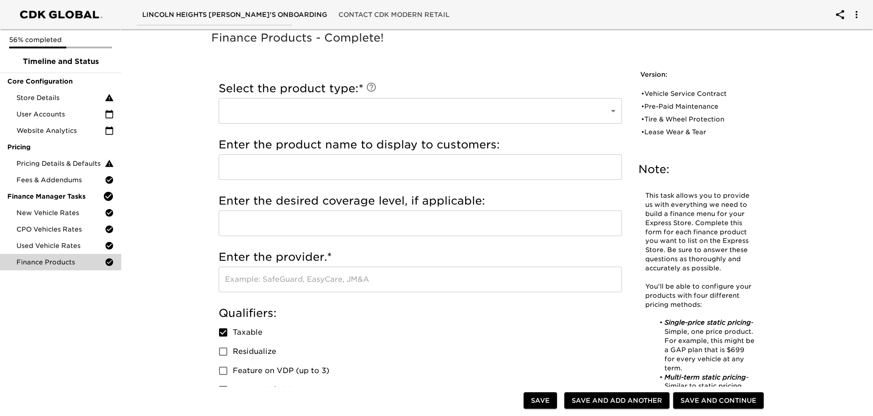
scroll to position [0, 0]
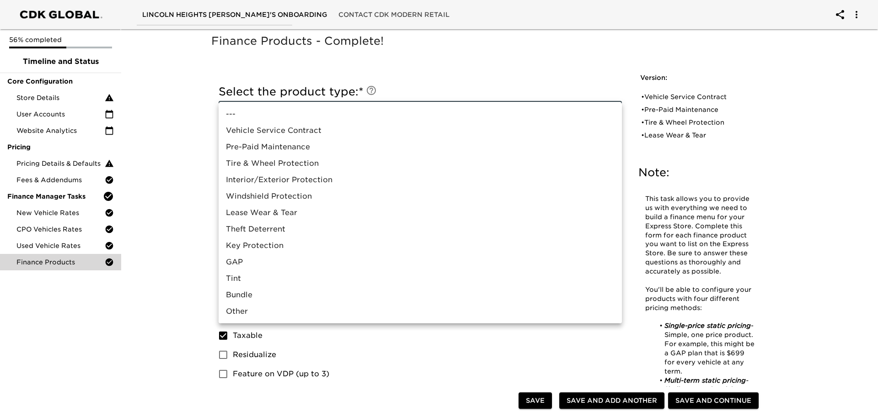
click at [272, 266] on li "GAP" at bounding box center [420, 262] width 403 height 16
type input "GAP"
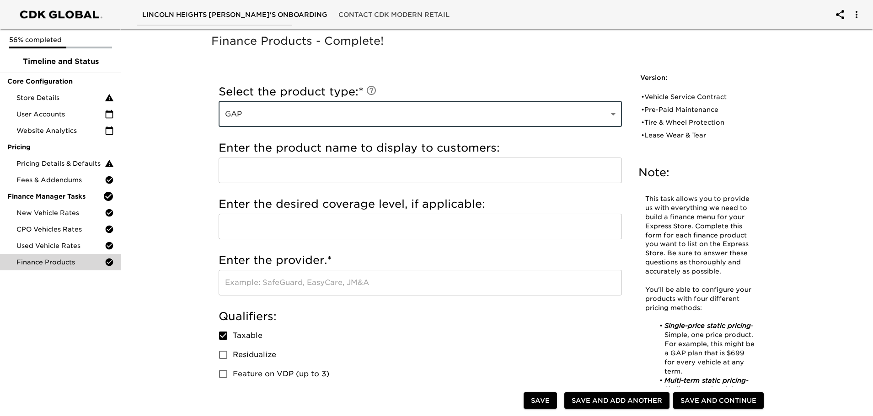
click at [272, 173] on input "text" at bounding box center [420, 171] width 403 height 26
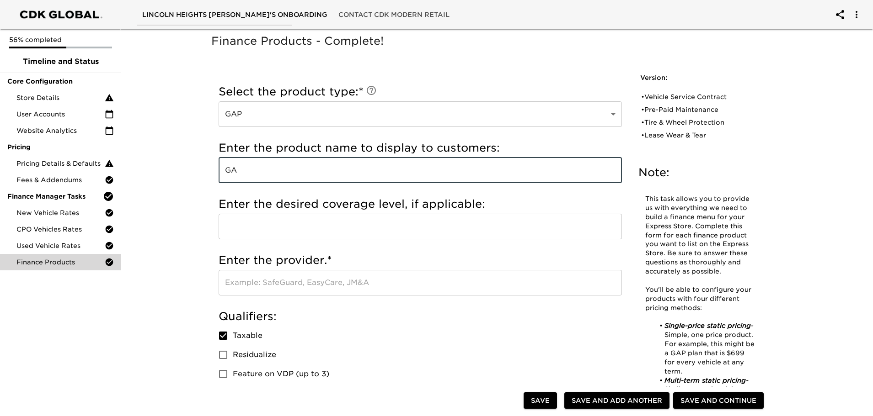
type input "G"
type input "Ford Debt Waiver (GAP)"
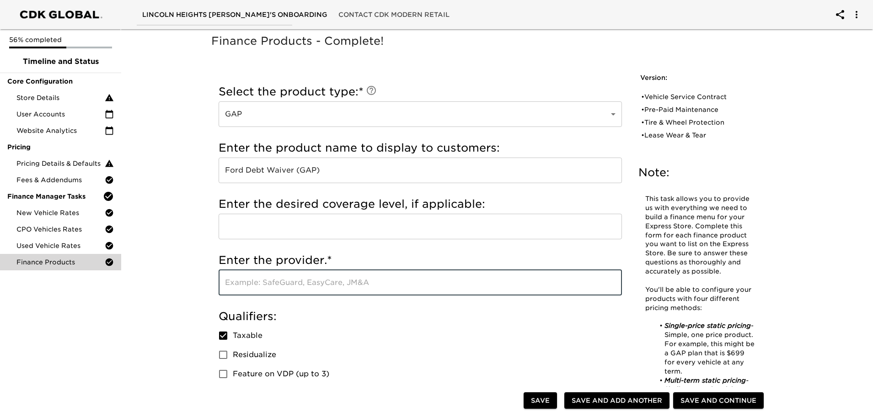
click at [267, 283] on input "text" at bounding box center [420, 283] width 403 height 26
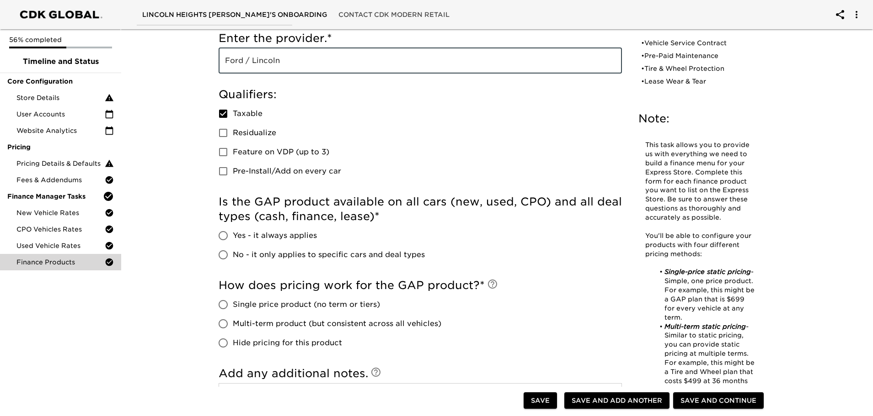
scroll to position [229, 0]
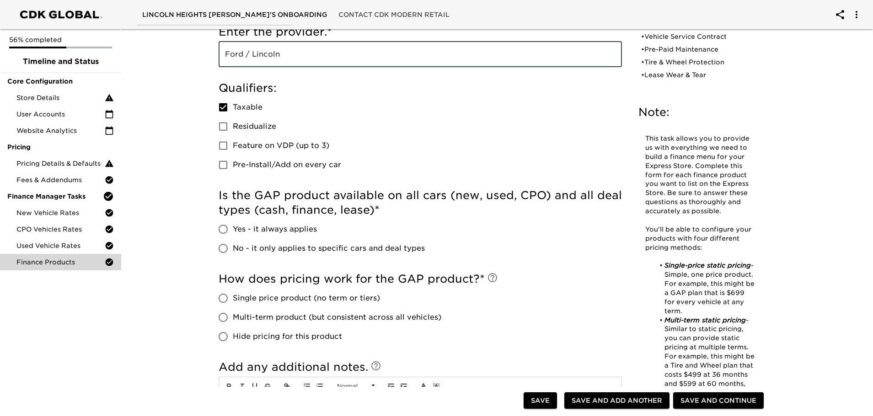
type input "Ford / Lincoln"
click at [243, 251] on span "No - it only applies to specific cars and deal types" at bounding box center [329, 248] width 192 height 11
click at [233, 251] on input "No - it only applies to specific cars and deal types" at bounding box center [222, 248] width 19 height 19
radio input "true"
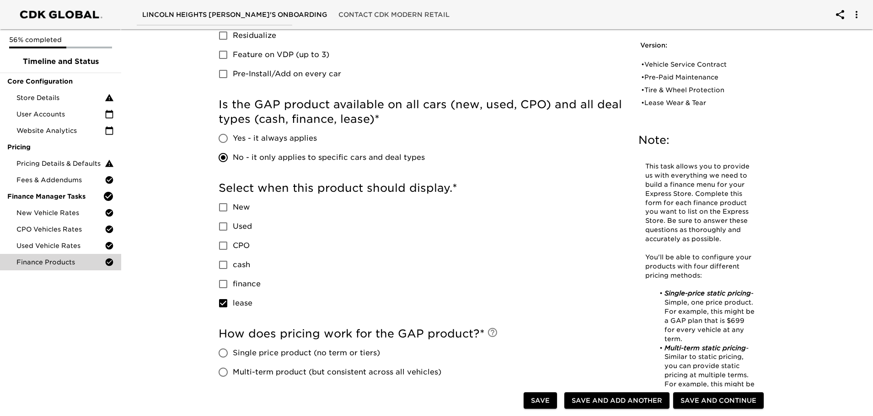
scroll to position [320, 0]
click at [240, 206] on span "New" at bounding box center [241, 207] width 17 height 11
click at [233, 206] on input "New" at bounding box center [222, 206] width 19 height 19
checkbox input "true"
click at [239, 229] on span "Used" at bounding box center [242, 226] width 19 height 11
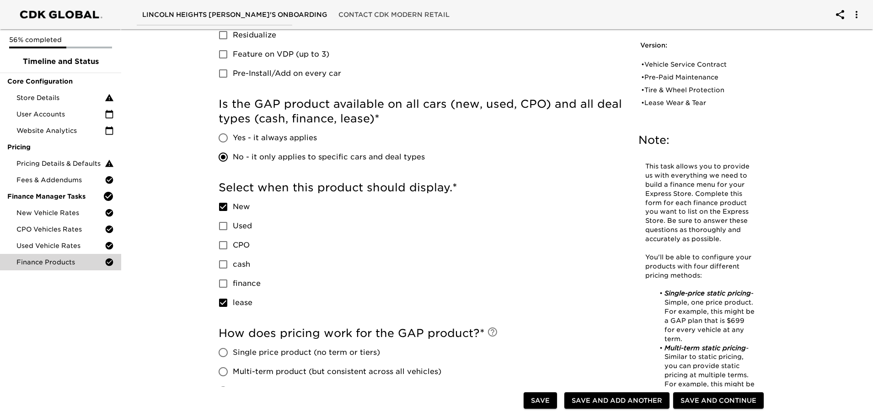
click at [233, 229] on input "Used" at bounding box center [222, 226] width 19 height 19
checkbox input "true"
click at [235, 282] on span "finance" at bounding box center [247, 283] width 28 height 11
click at [233, 282] on input "finance" at bounding box center [222, 283] width 19 height 19
checkbox input "true"
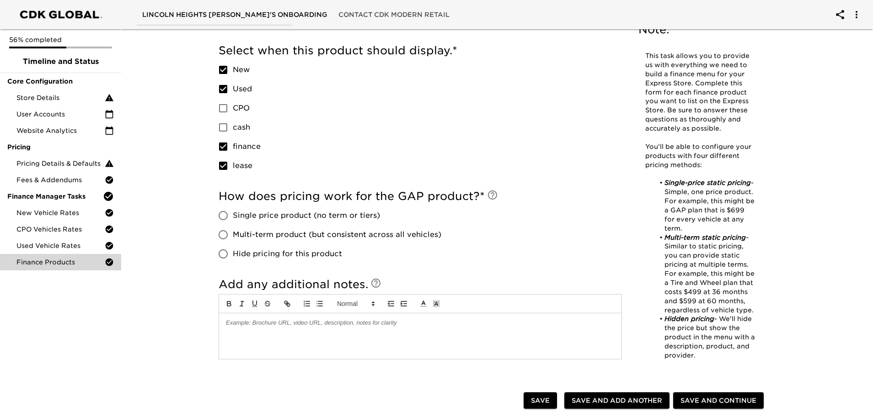
scroll to position [503, 0]
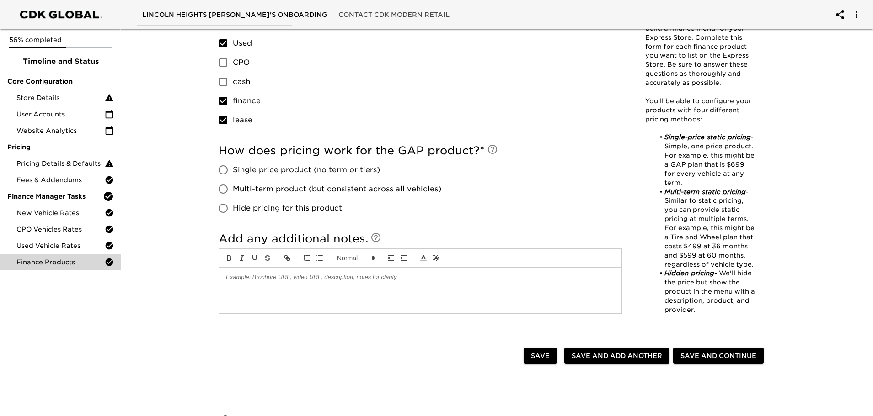
click at [242, 206] on span "Hide pricing for this product" at bounding box center [287, 208] width 109 height 11
click at [233, 206] on input "Hide pricing for this product" at bounding box center [222, 208] width 19 height 19
radio input "true"
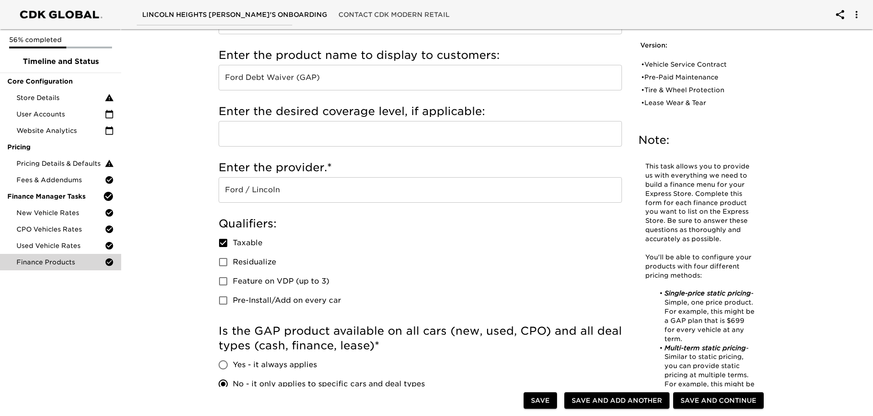
scroll to position [0, 0]
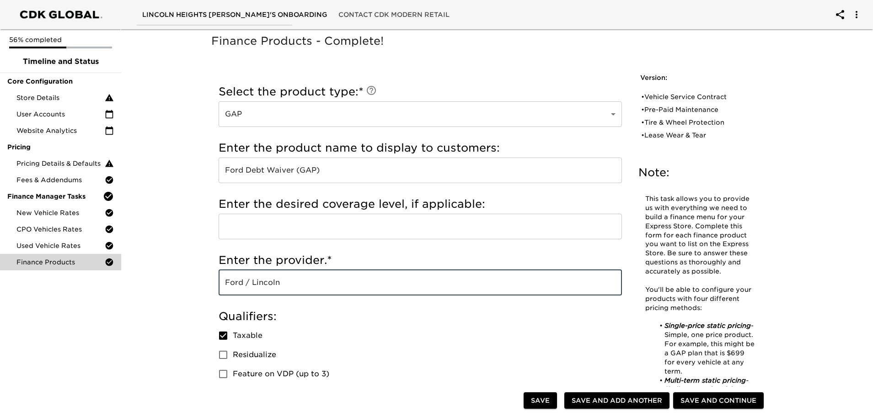
click at [296, 282] on input "Ford / Lincoln" at bounding box center [420, 283] width 403 height 26
click at [299, 284] on input "Ford / Lincoln & [PERSON_NAME] Canadian" at bounding box center [420, 283] width 403 height 26
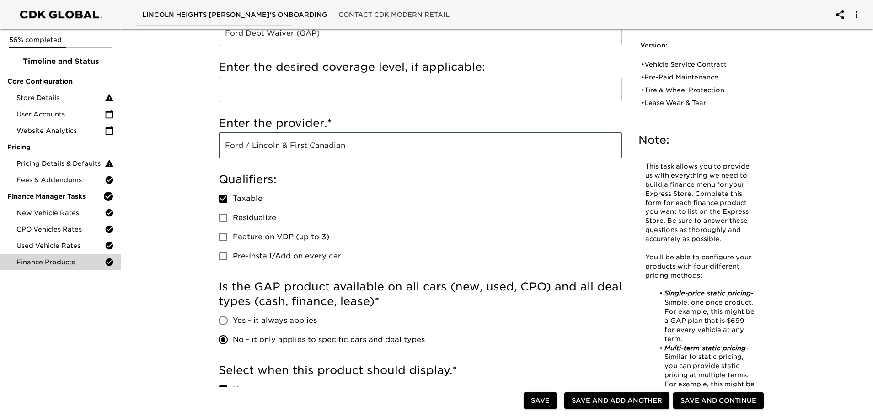
type input "Ford / Lincoln & First Canadian"
click at [385, 215] on div "Qualifiers: Taxable Residualize Feature on VDP (up to 3) Pre-Install/Add on eve…" at bounding box center [420, 219] width 403 height 94
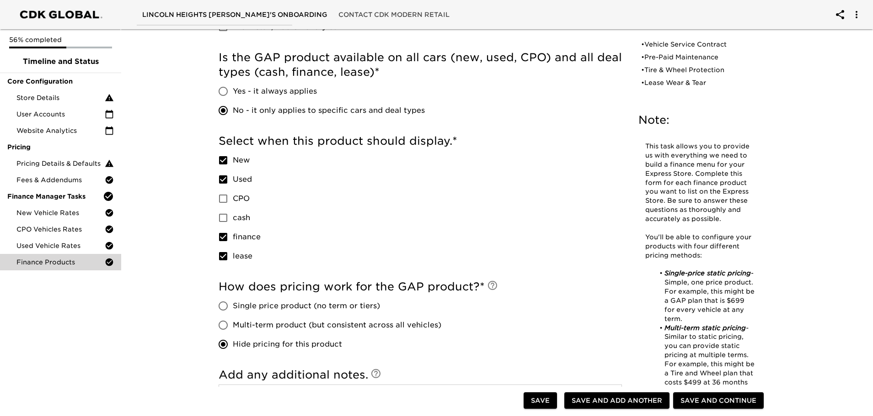
scroll to position [503, 0]
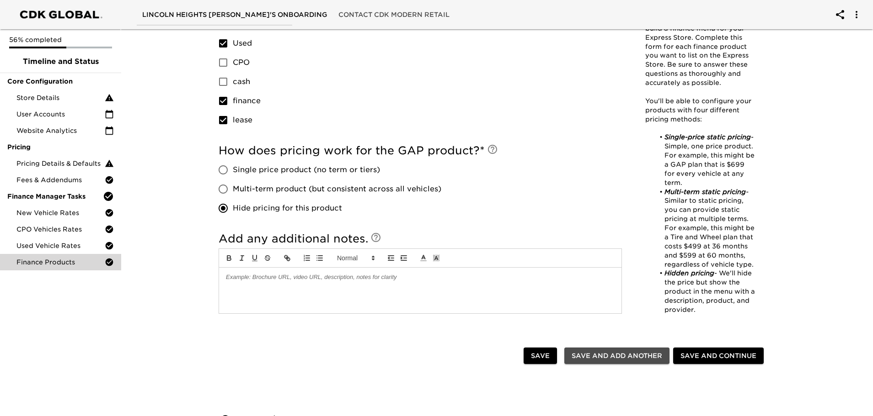
click at [607, 351] on span "Save and Add Another" at bounding box center [616, 356] width 91 height 11
checkbox input "true"
radio input "false"
checkbox input "true"
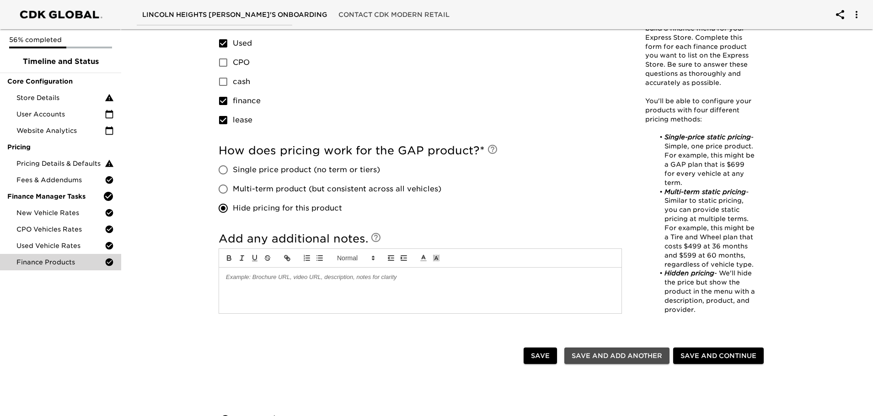
checkbox input "true"
radio input "false"
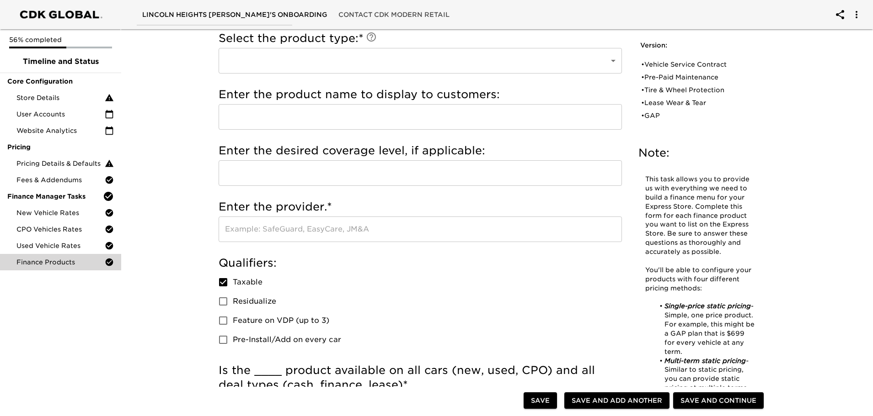
scroll to position [0, 0]
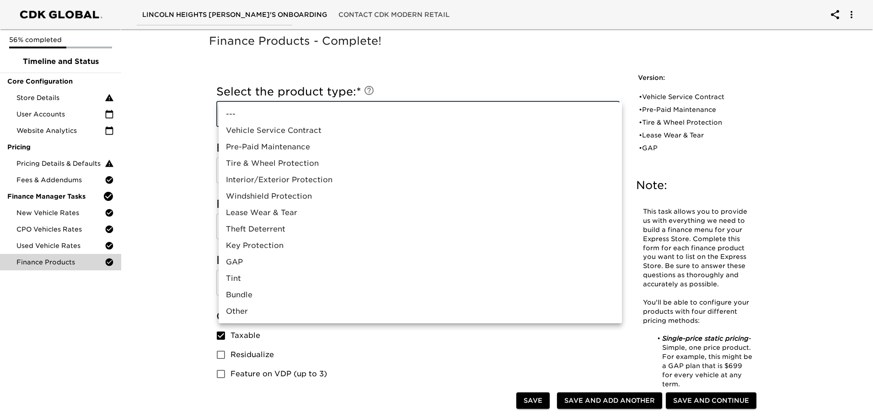
click at [158, 190] on div at bounding box center [439, 208] width 878 height 416
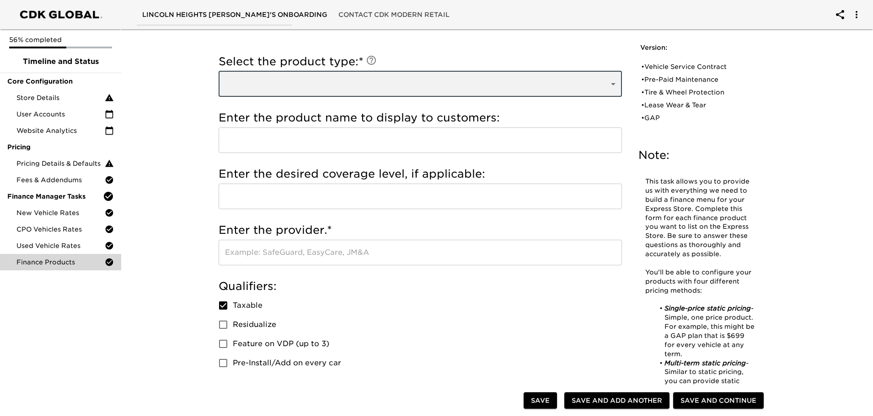
scroll to position [46, 0]
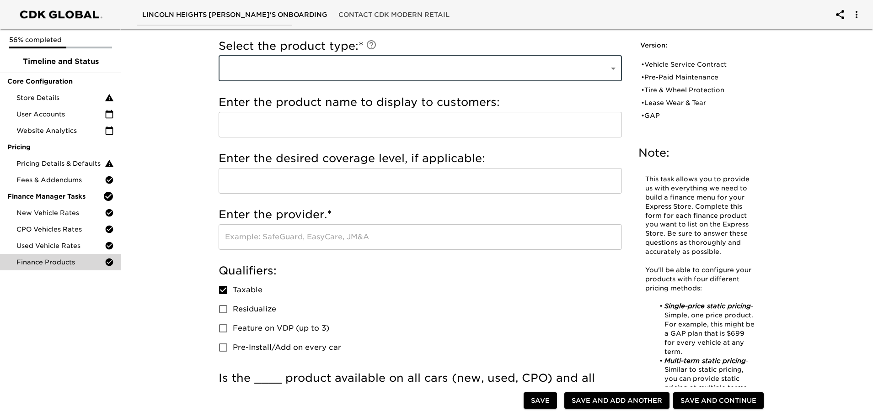
click at [695, 400] on span "Save and Continue" at bounding box center [718, 400] width 76 height 11
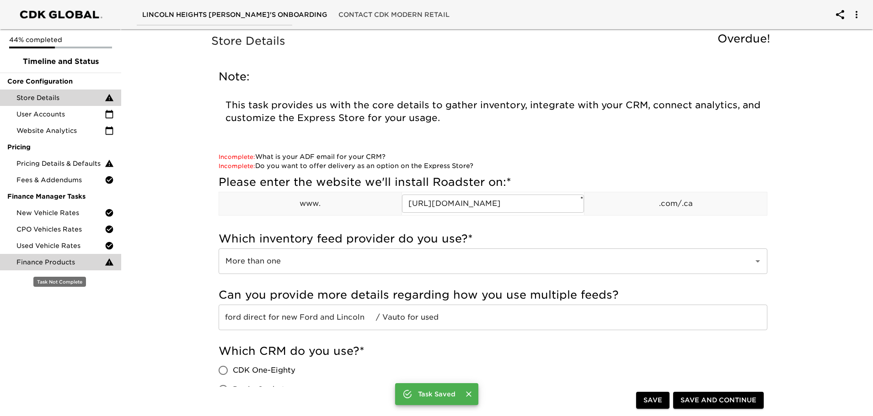
click at [66, 263] on span "Finance Products" at bounding box center [60, 262] width 88 height 9
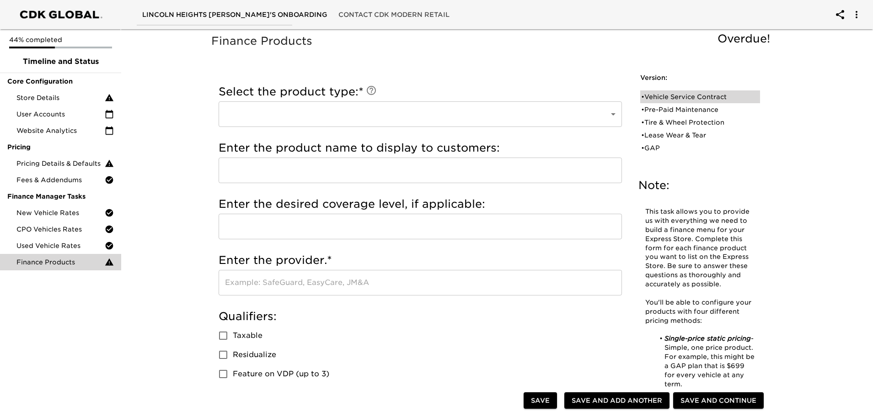
click at [678, 101] on div "• Vehicle Service Contract" at bounding box center [693, 96] width 105 height 9
type input "Vehicle Service Contract"
type input "Ford Protect"
type input "Ford / Lincoln"
checkbox input "true"
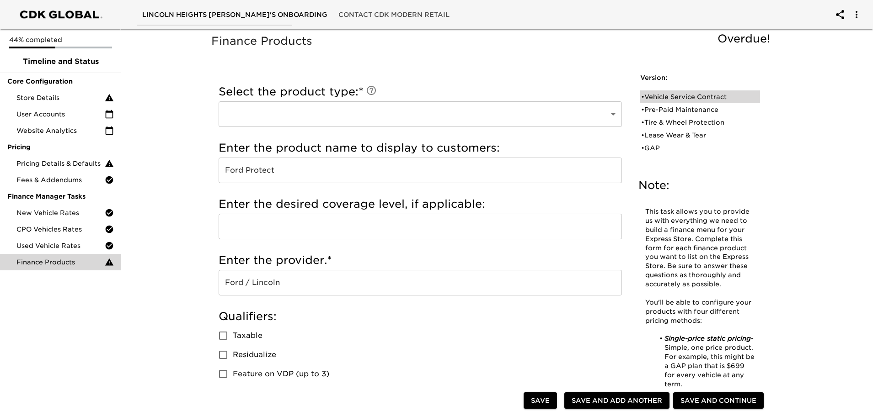
radio input "true"
checkbox input "true"
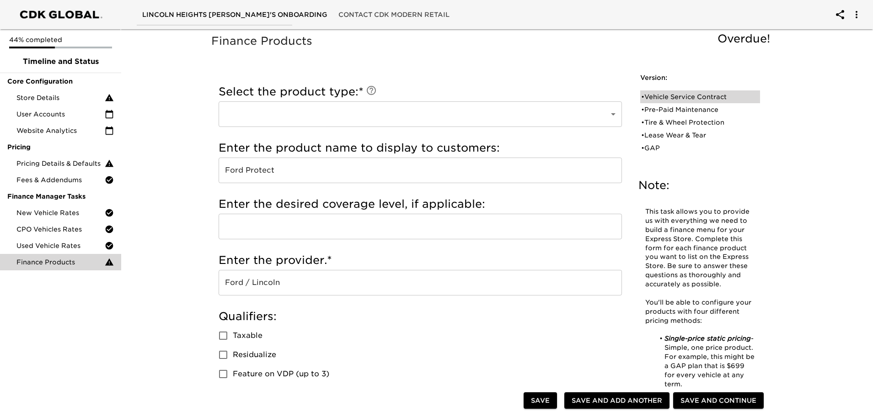
checkbox input "true"
radio input "true"
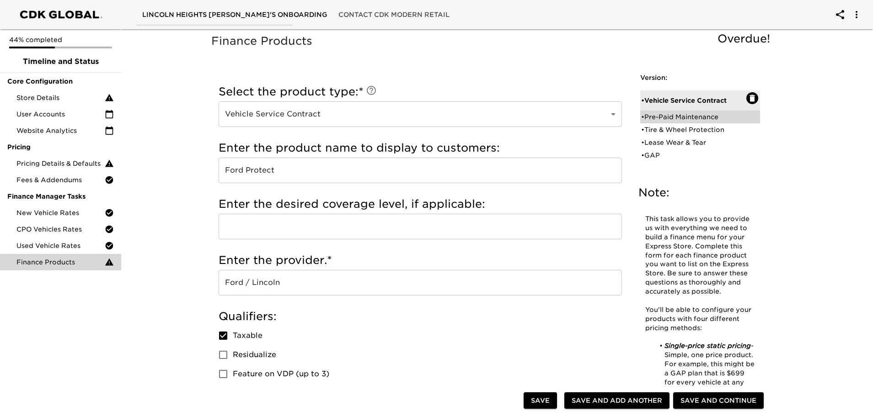
click at [684, 113] on div "• Pre-Paid Maintenance" at bounding box center [693, 116] width 105 height 9
type input "Pre-Paid Maintenance"
type input "Ford Protect (Maintenance)"
checkbox input "true"
radio input "true"
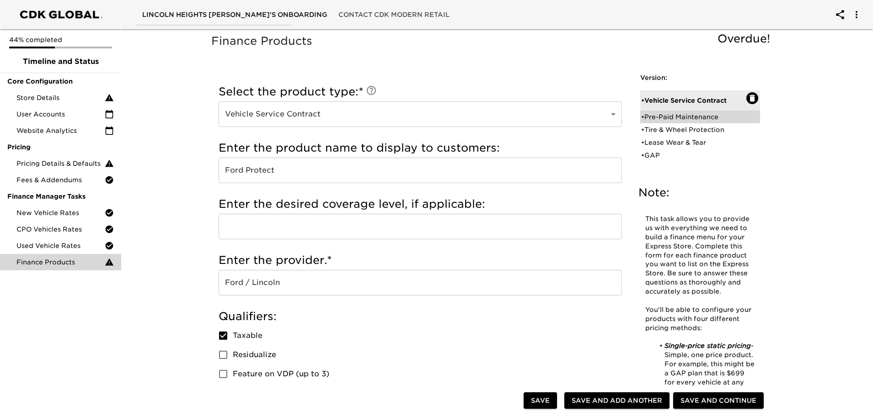
checkbox input "true"
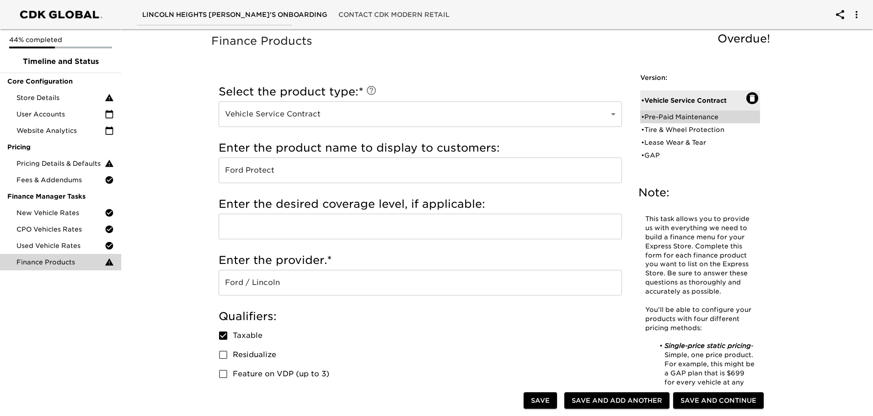
radio input "true"
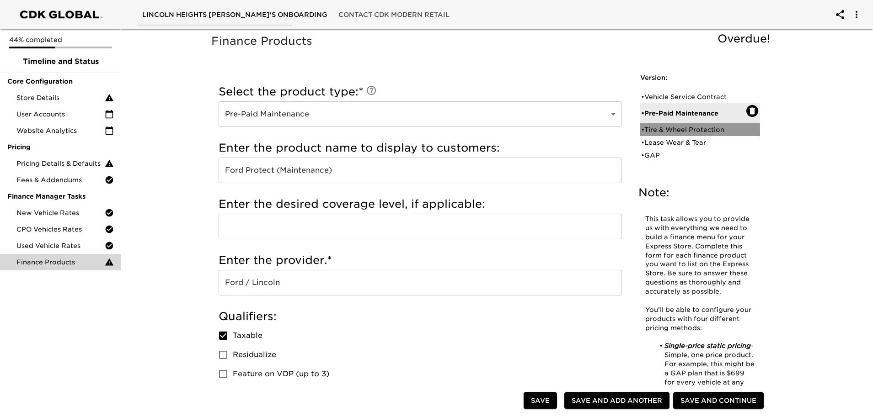
click at [681, 130] on div "• Tire & Wheel Protection" at bounding box center [693, 129] width 105 height 9
type input "Tire & Wheel Protection"
type input "Etching / Tire & Rim"
type input "First Canadian"
checkbox input "false"
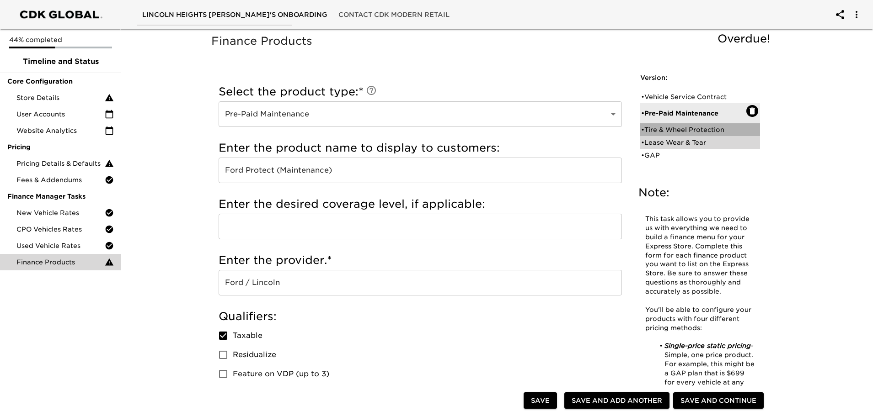
radio input "false"
checkbox input "false"
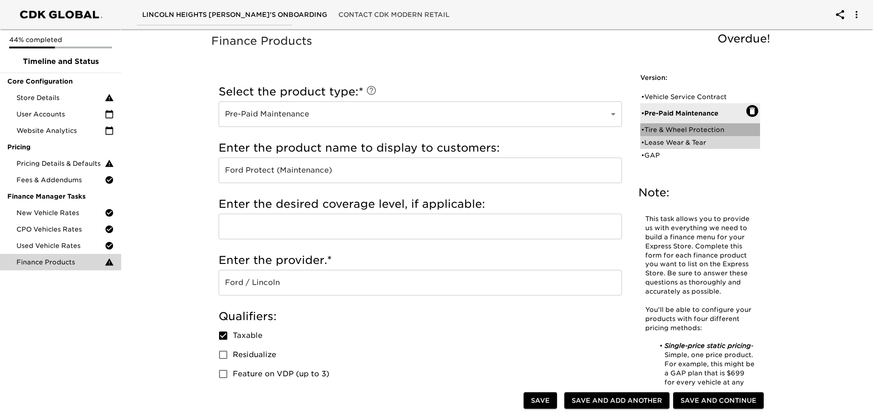
checkbox input "false"
radio input "true"
radio input "false"
type input "499"
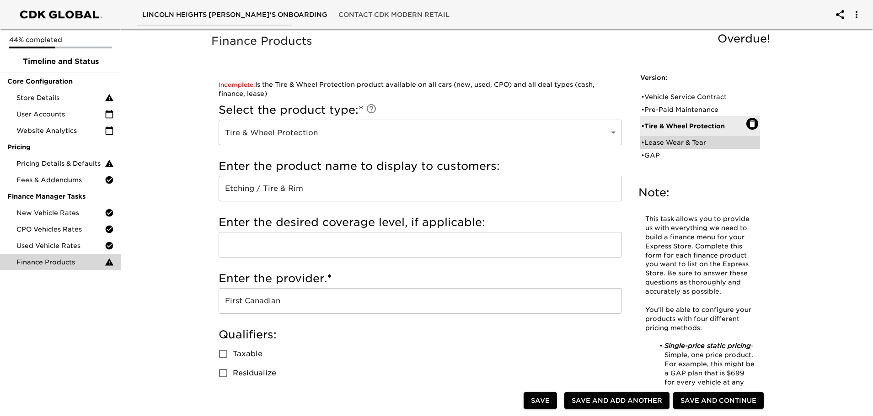
click at [678, 146] on div "• Lease Wear & Tear" at bounding box center [693, 142] width 105 height 9
type input "Lease Wear & Tear"
type input "WearCare Plus"
type input "Ford / Lincoln"
radio input "true"
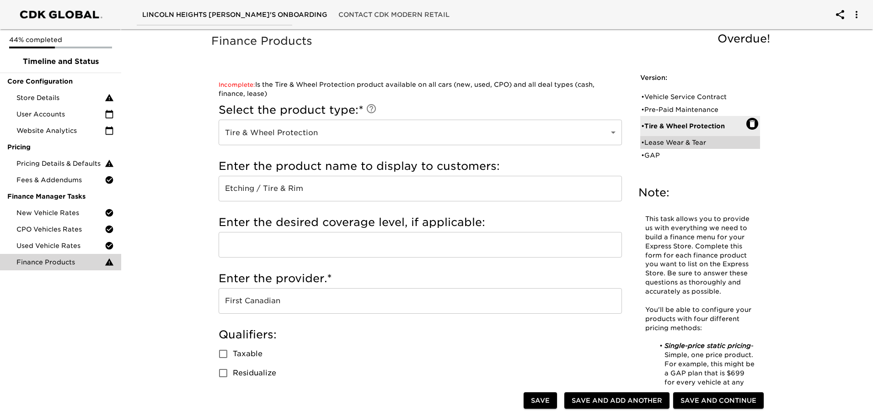
checkbox input "true"
radio input "false"
radio input "true"
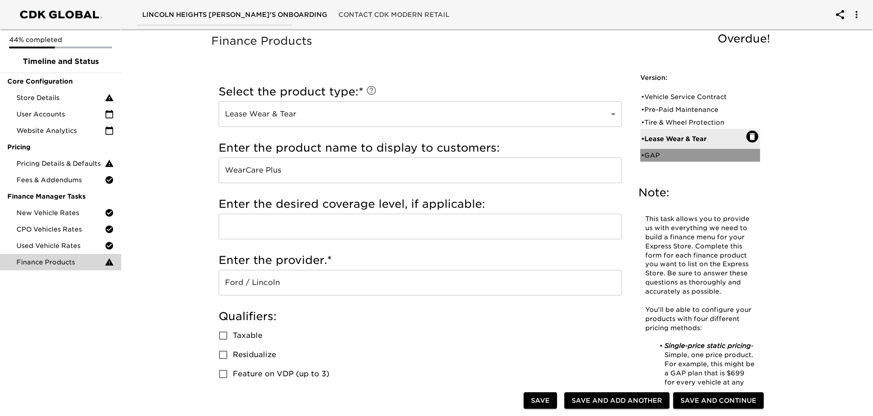
click at [661, 150] on div "• GAP" at bounding box center [700, 155] width 120 height 13
type input "GAP"
type input "Ford Debt Waiver (GAP)"
type input "Ford / Lincoln & First Canadian"
radio input "true"
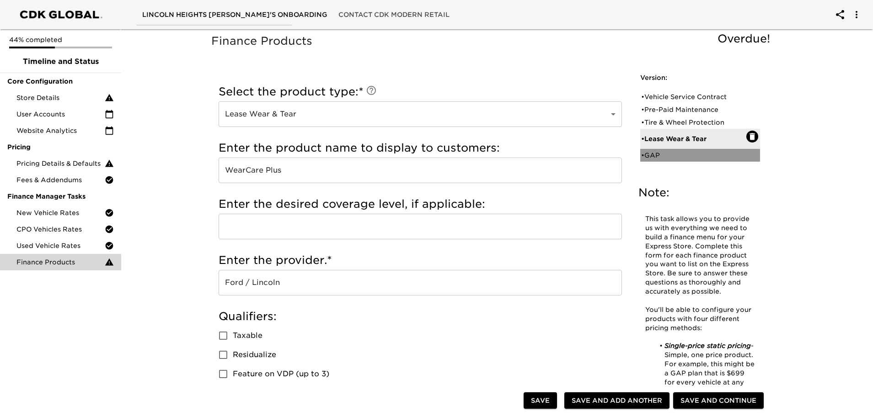
checkbox input "true"
radio input "true"
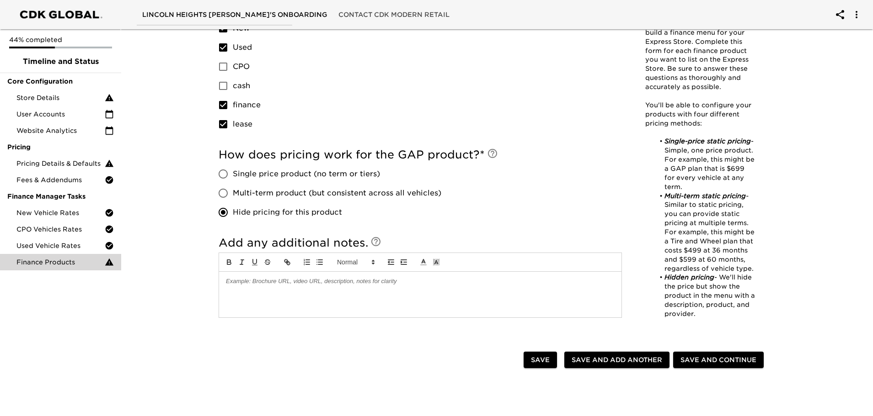
scroll to position [589, 0]
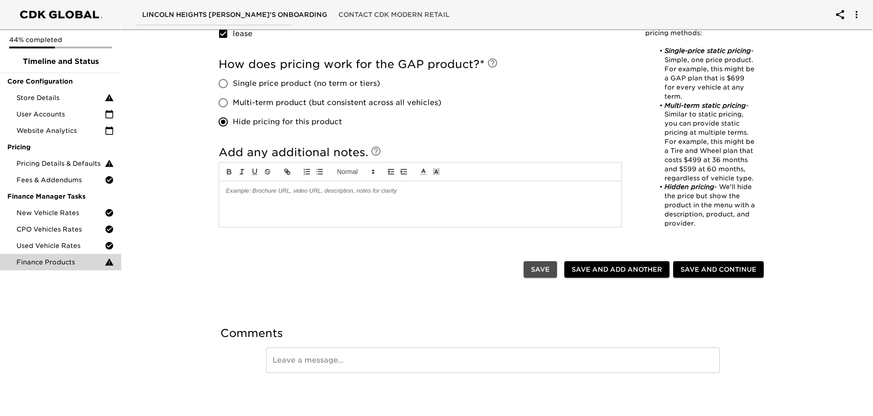
click at [549, 273] on span "Save" at bounding box center [540, 269] width 19 height 11
click at [613, 267] on span "Save and Add Another" at bounding box center [616, 269] width 91 height 11
radio input "false"
checkbox input "false"
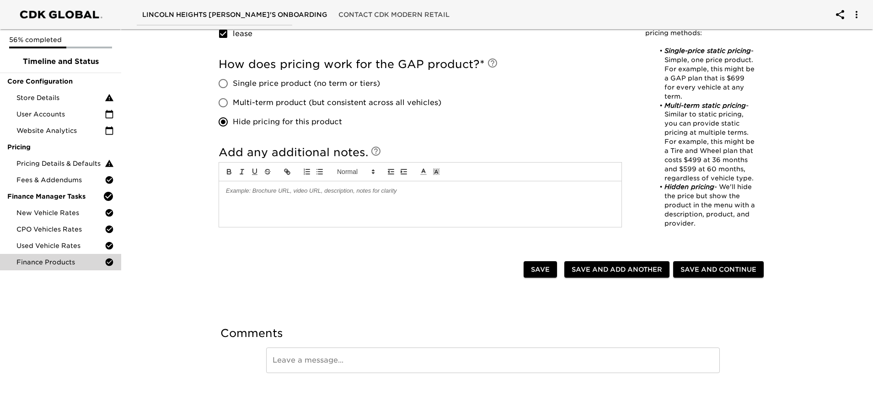
checkbox input "false"
radio input "false"
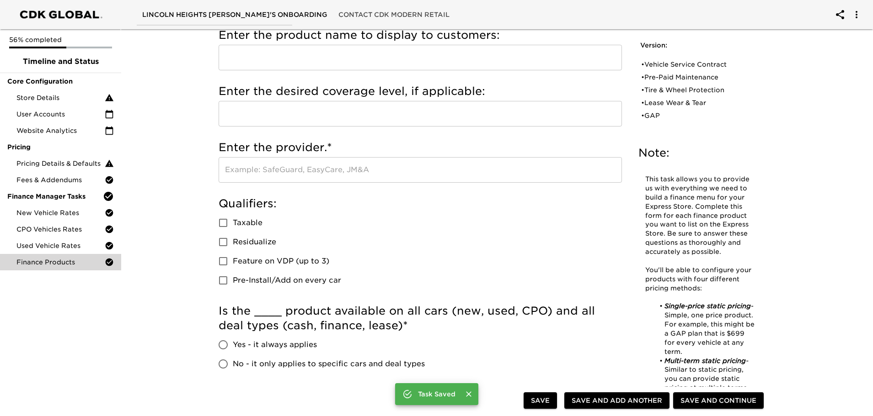
scroll to position [0, 0]
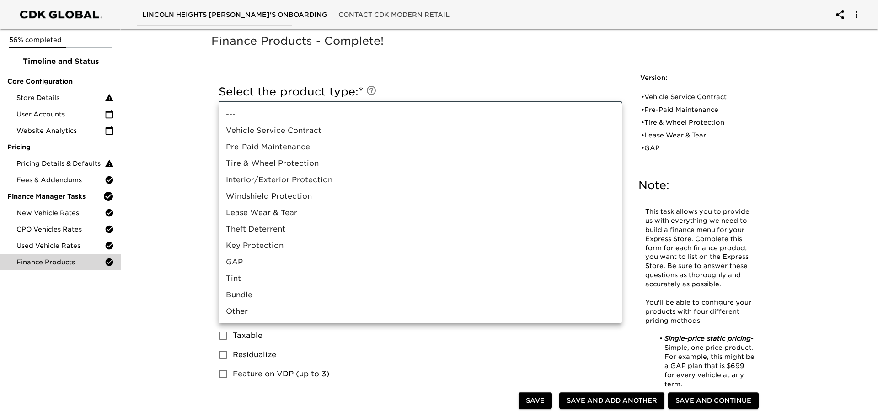
click at [750, 97] on div at bounding box center [439, 208] width 878 height 416
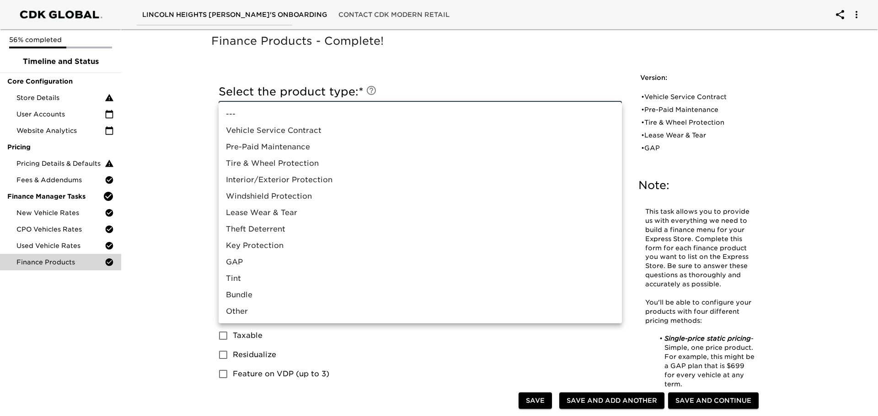
click at [172, 181] on div at bounding box center [439, 208] width 878 height 416
click at [307, 178] on li "Interior/Exterior Protection" at bounding box center [420, 180] width 403 height 16
type input "Interior/Exterior Protection"
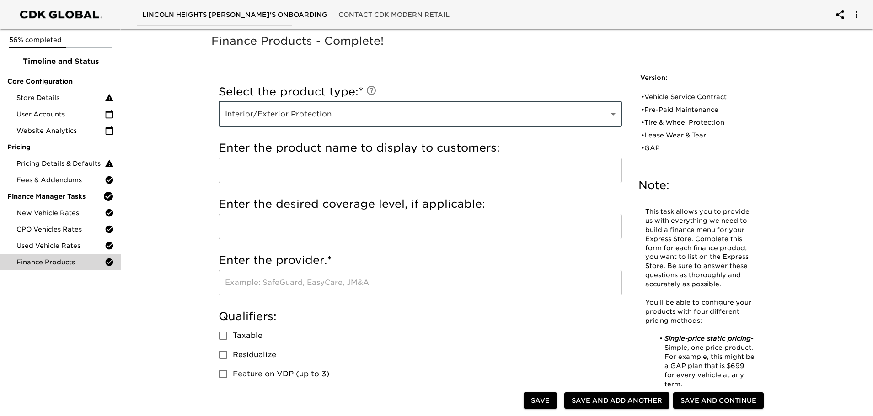
click at [269, 167] on input "text" at bounding box center [420, 171] width 403 height 26
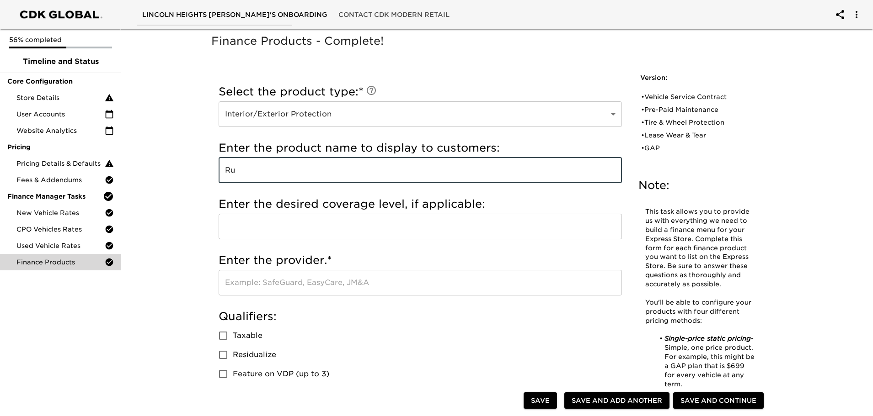
type input "R"
type input "S"
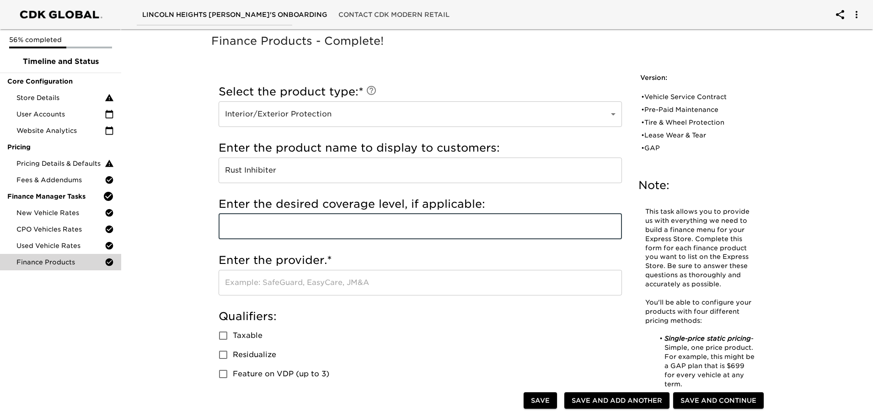
click at [291, 168] on input "Rust Inhibiter" at bounding box center [420, 171] width 403 height 26
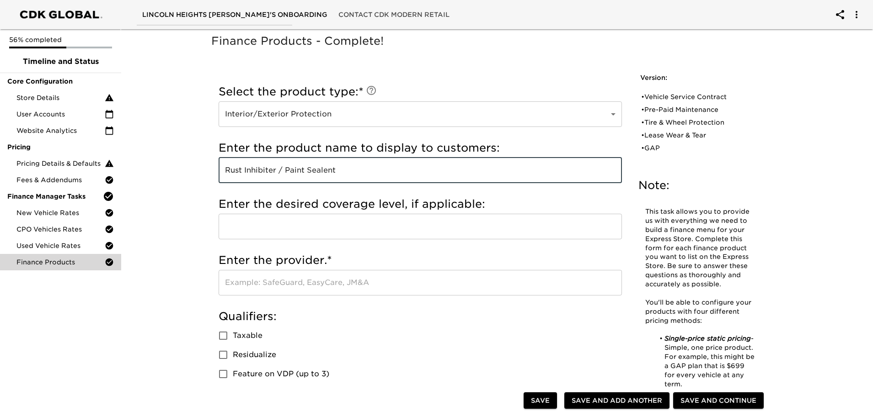
click at [315, 167] on input "Rust Inhibiter / Paint Sealent" at bounding box center [420, 171] width 403 height 26
click at [321, 174] on input "Rust Inhibiter / Paint Sealent" at bounding box center [420, 171] width 403 height 26
click at [346, 171] on input "Rust Inhibiter / Paint Sealant" at bounding box center [420, 171] width 403 height 26
click at [375, 171] on input "Rust Inhibiter / Paint Sealant / Interior Protection" at bounding box center [420, 171] width 403 height 26
type input "Rust Inhibiter / Paint Sealant / Interior Complete Protection"
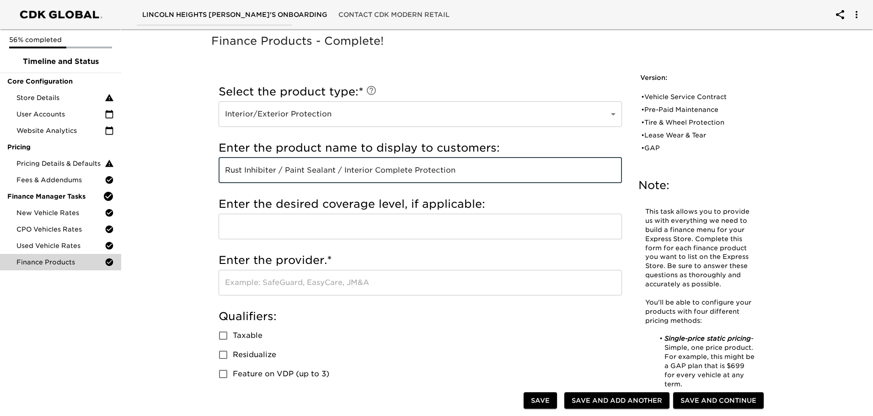
click at [245, 280] on input "text" at bounding box center [420, 283] width 403 height 26
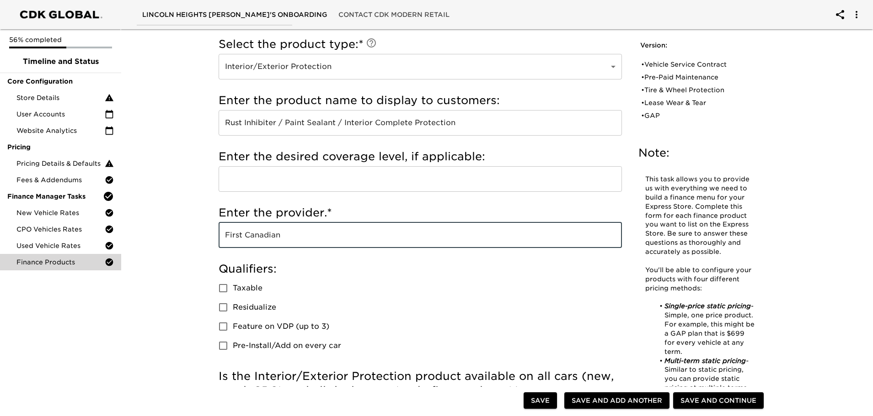
scroll to position [137, 0]
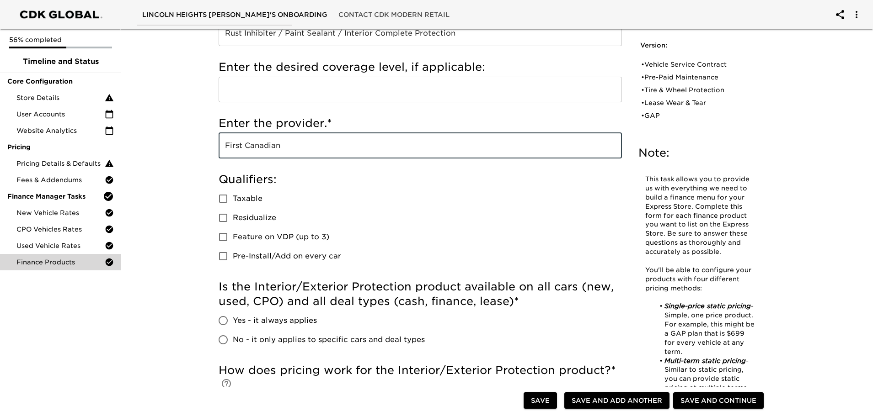
type input "First Canadian"
click at [245, 192] on label "Taxable" at bounding box center [277, 198] width 128 height 19
click at [233, 192] on input "Taxable" at bounding box center [222, 198] width 19 height 19
checkbox input "true"
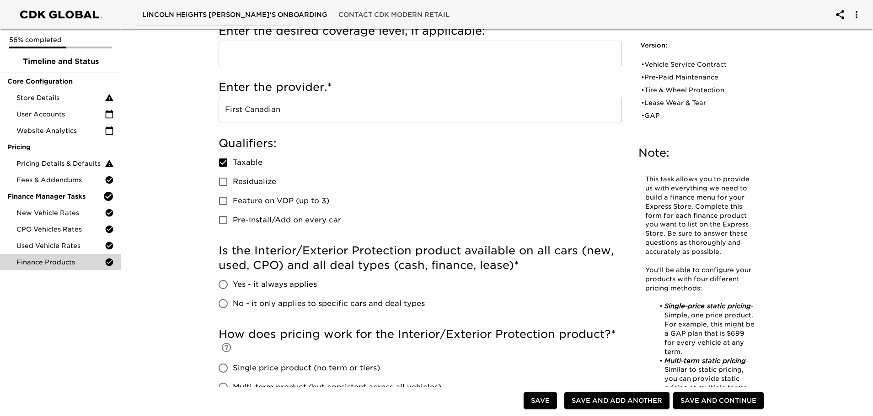
scroll to position [91, 0]
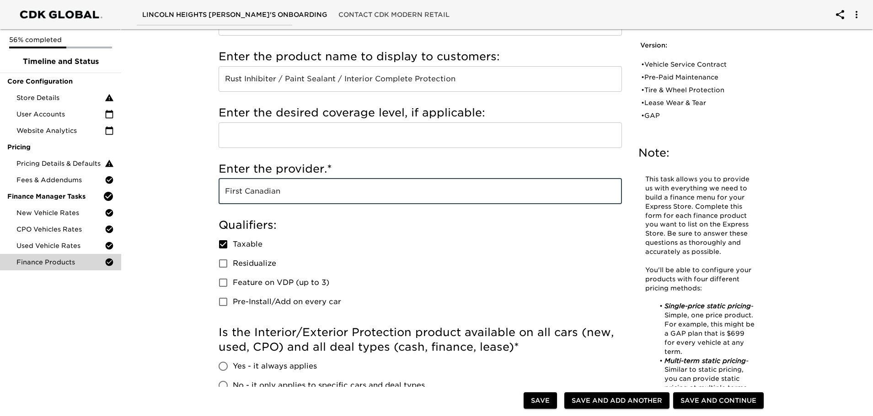
drag, startPoint x: 288, startPoint y: 192, endPoint x: 172, endPoint y: 196, distance: 115.7
click at [173, 196] on div "Finance Products - Complete! Note: This task allows you to provide us with ever…" at bounding box center [492, 358] width 755 height 849
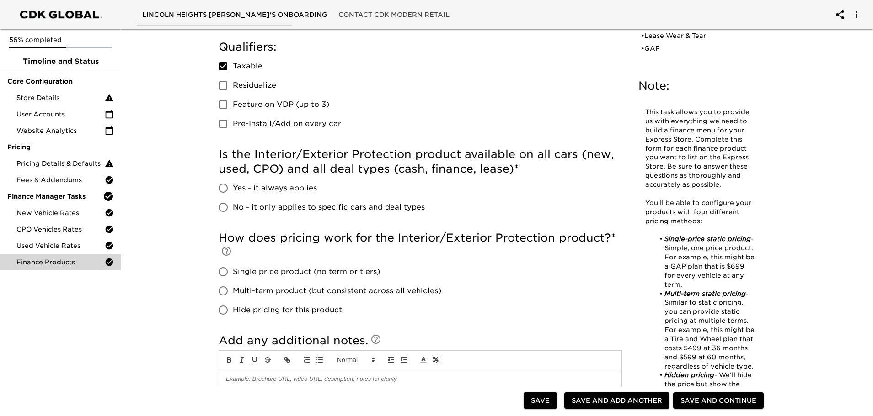
scroll to position [274, 0]
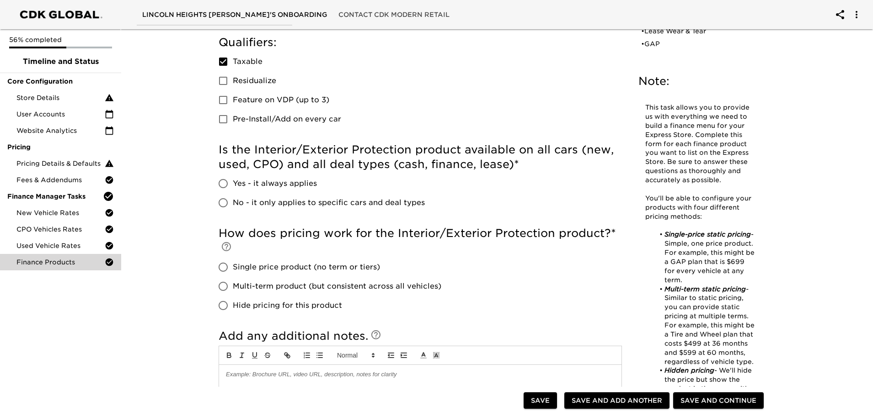
type input "[GEOGRAPHIC_DATA] Ford"
click at [232, 200] on input "No - it only applies to specific cars and deal types" at bounding box center [222, 202] width 19 height 19
radio input "true"
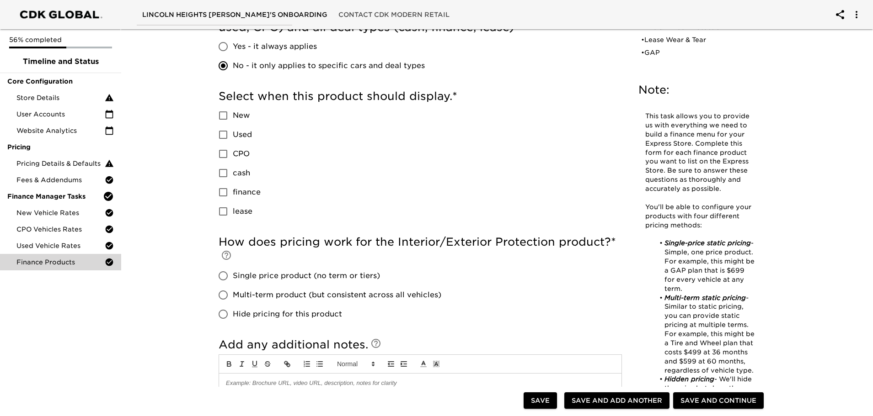
scroll to position [366, 0]
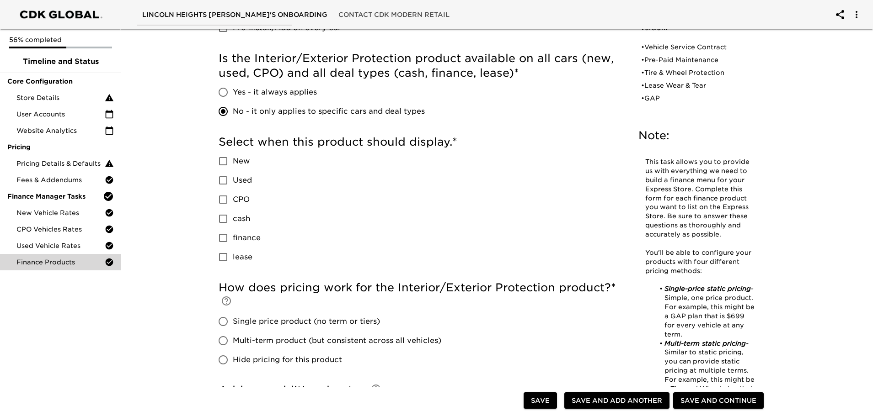
click at [223, 90] on input "Yes - it always applies" at bounding box center [222, 92] width 19 height 19
radio input "true"
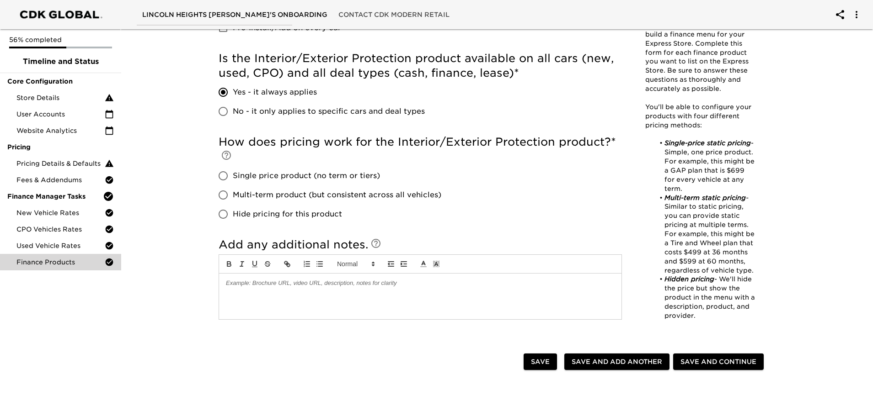
click at [225, 213] on input "Hide pricing for this product" at bounding box center [222, 214] width 19 height 19
radio input "true"
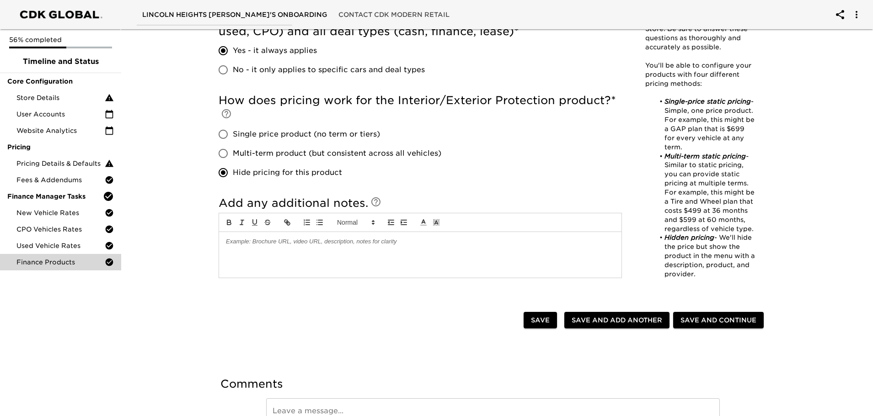
scroll to position [457, 0]
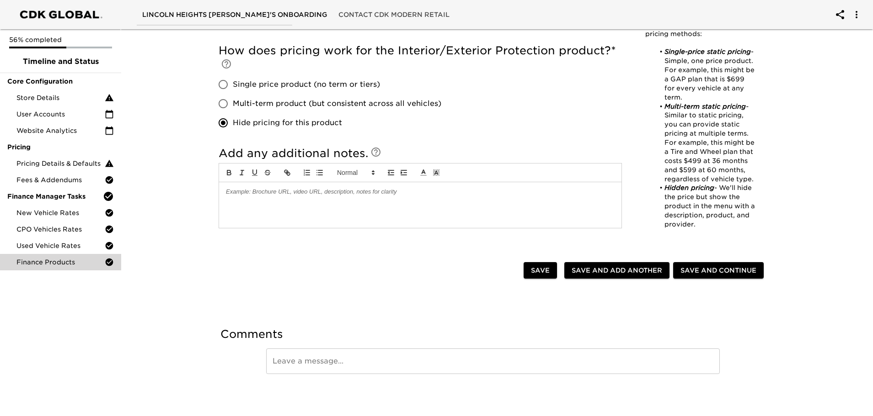
click at [621, 272] on span "Save and Add Another" at bounding box center [616, 270] width 91 height 11
checkbox input "false"
radio input "false"
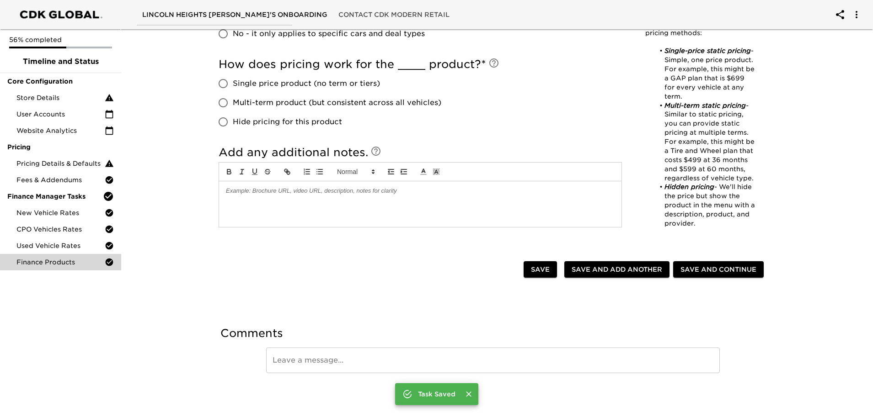
scroll to position [443, 0]
click at [545, 268] on span "Save" at bounding box center [540, 269] width 19 height 11
type input "Interior/Exterior Protection"
type input "Rust Inhibiter / Paint Sealant / Interior Complete Protection"
type input "[GEOGRAPHIC_DATA] Ford"
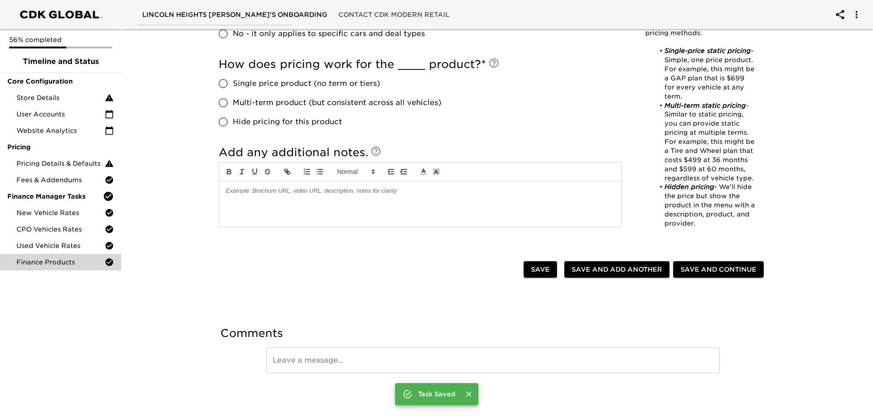
checkbox input "true"
radio input "true"
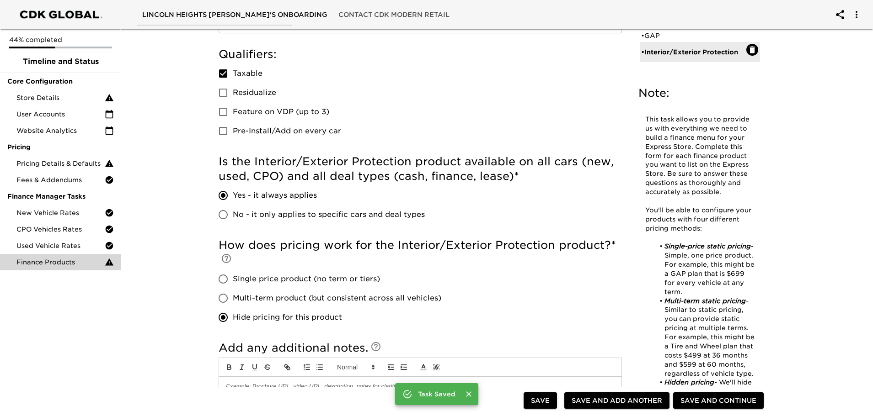
scroll to position [261, 0]
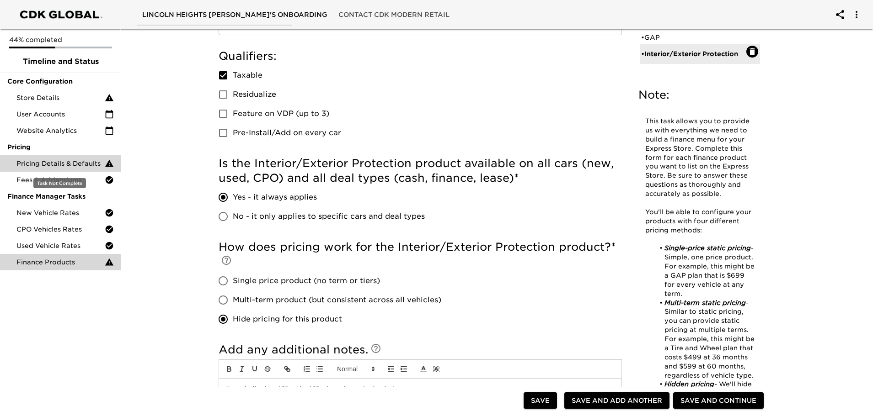
click at [51, 165] on span "Pricing Details & Defaults" at bounding box center [60, 163] width 88 height 9
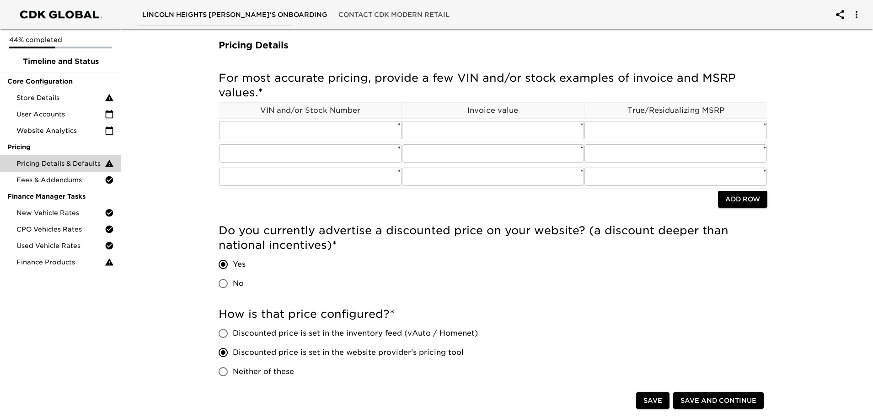
scroll to position [91, 0]
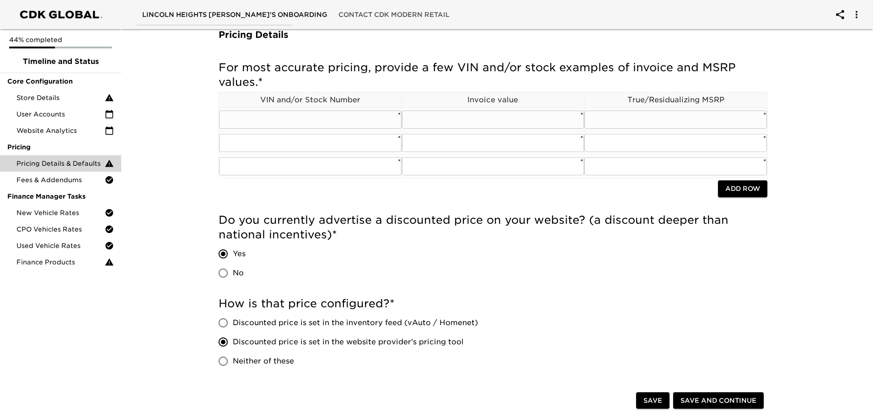
click at [356, 123] on input "text" at bounding box center [310, 120] width 182 height 18
click at [448, 122] on input "text" at bounding box center [493, 120] width 182 height 18
click at [59, 126] on span "Website Analytics" at bounding box center [60, 130] width 88 height 9
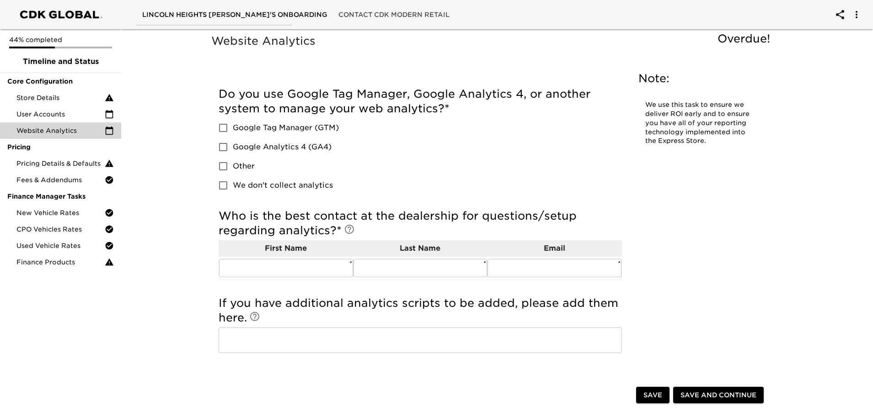
click at [184, 108] on div "Website Analytics Overdue! Note: We use this task to ensure we deliver ROI earl…" at bounding box center [492, 284] width 755 height 517
